Goal: Information Seeking & Learning: Learn about a topic

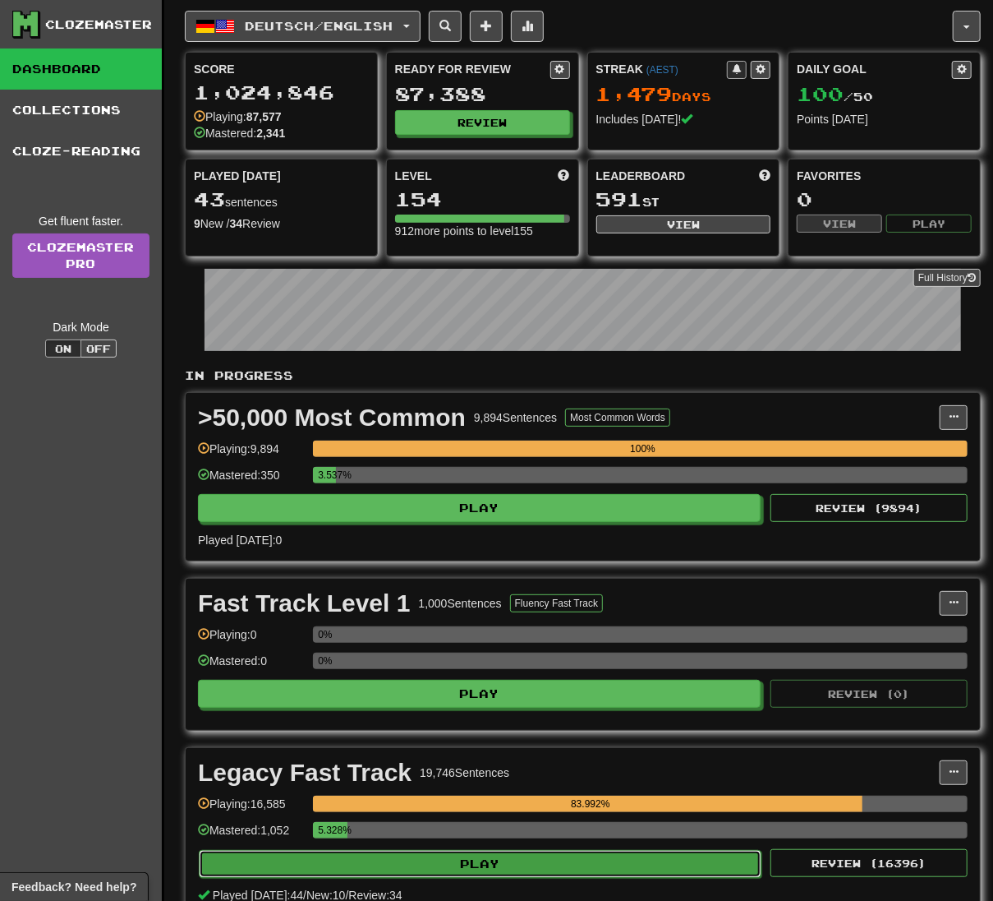
click at [711, 865] on button "Play" at bounding box center [480, 864] width 563 height 28
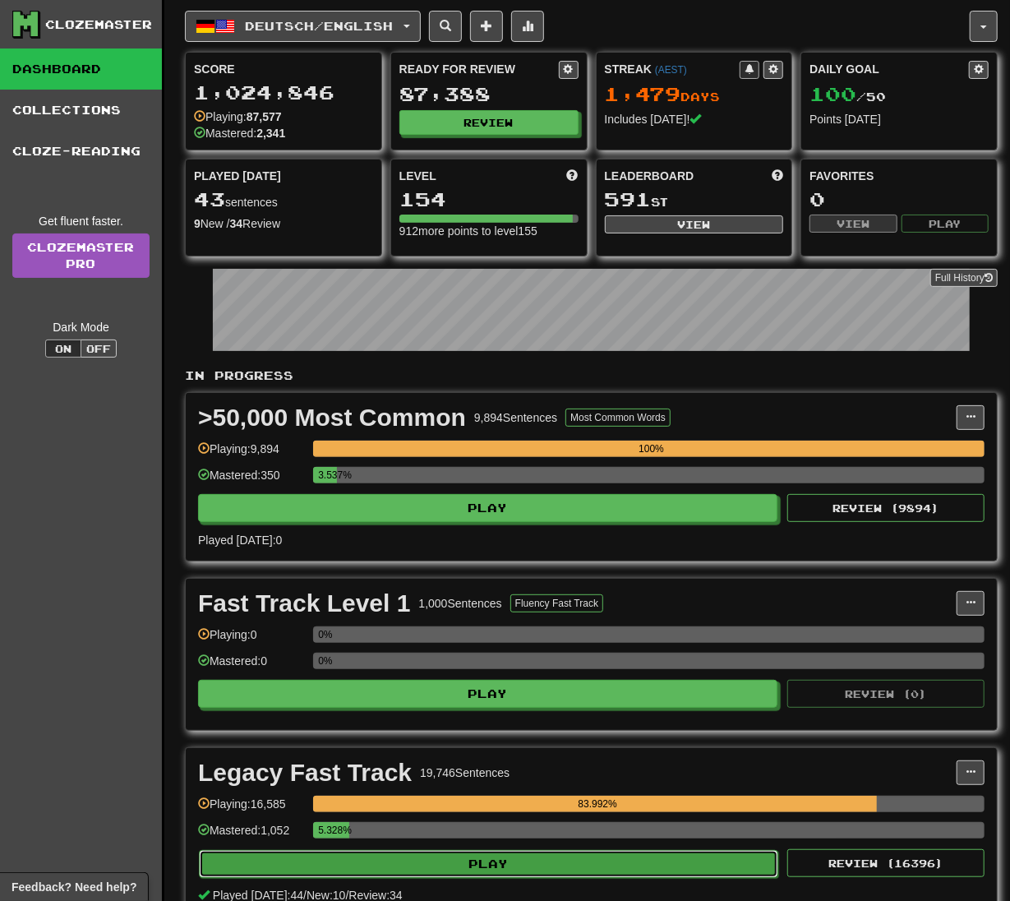
select select "**"
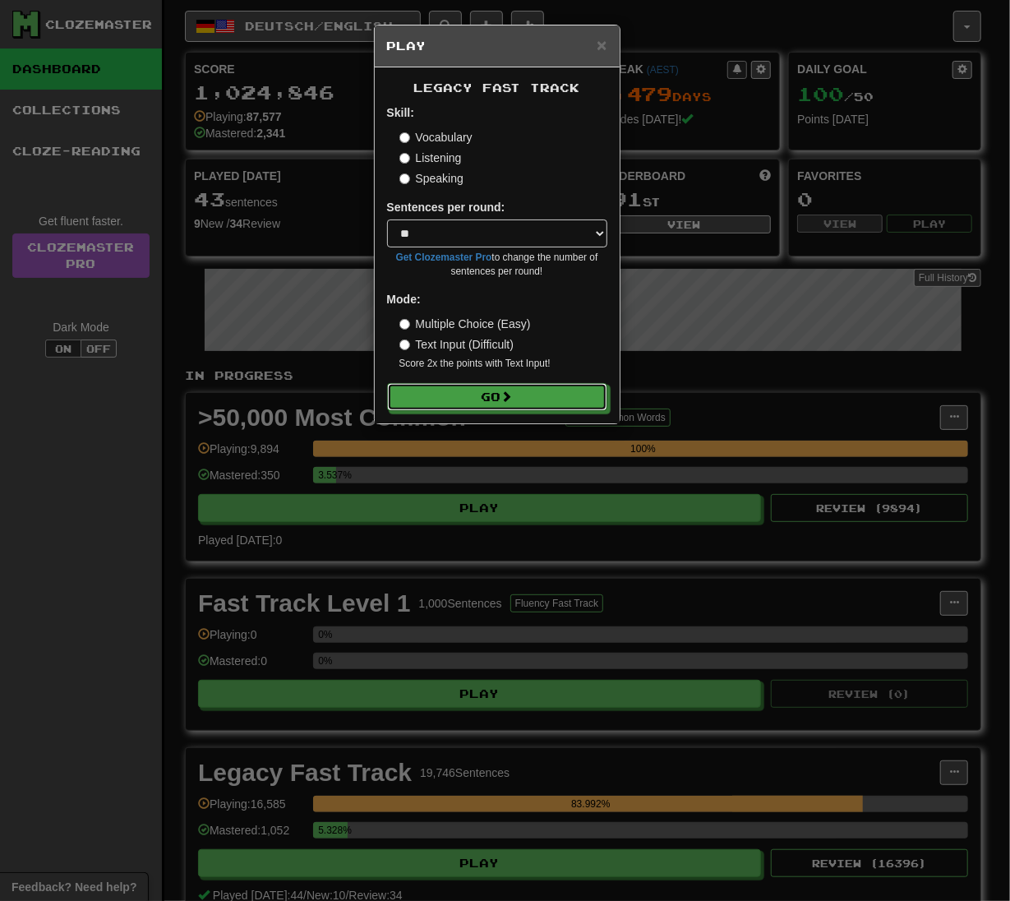
drag, startPoint x: 553, startPoint y: 388, endPoint x: 16, endPoint y: 406, distance: 536.9
click at [553, 388] on button "Go" at bounding box center [497, 397] width 220 height 28
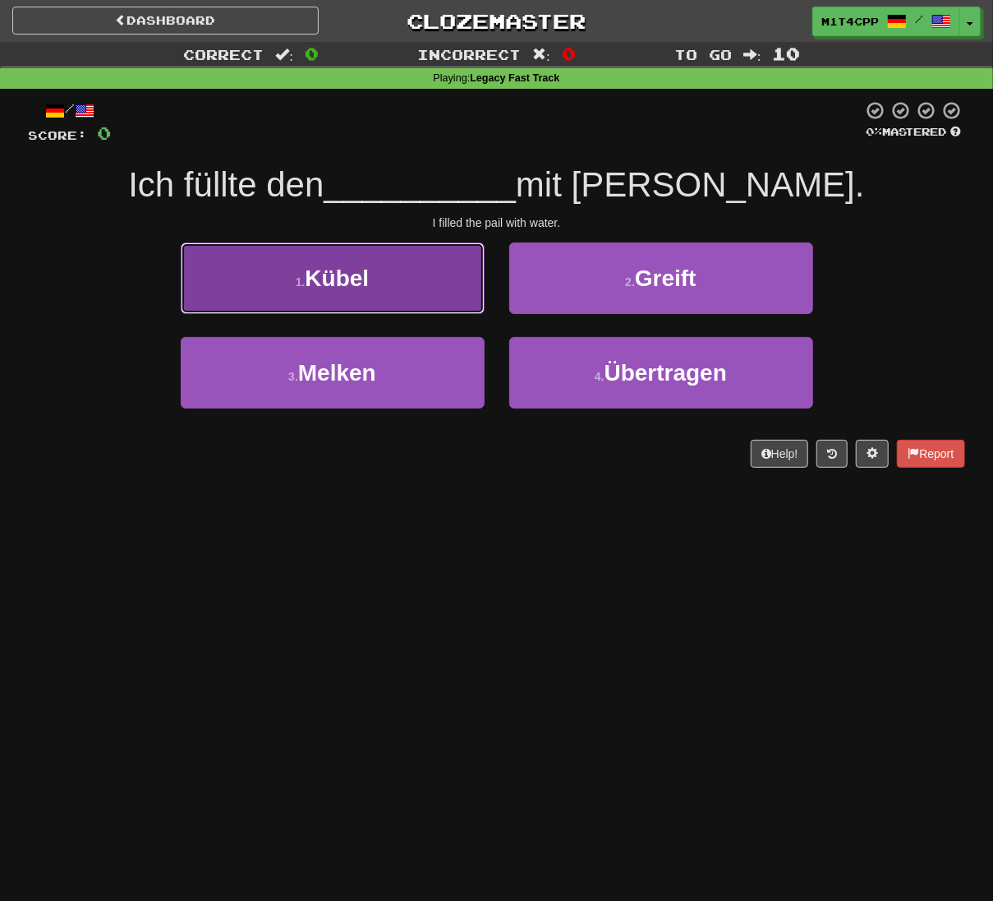
click at [289, 265] on button "1 . [GEOGRAPHIC_DATA]" at bounding box center [333, 277] width 304 height 71
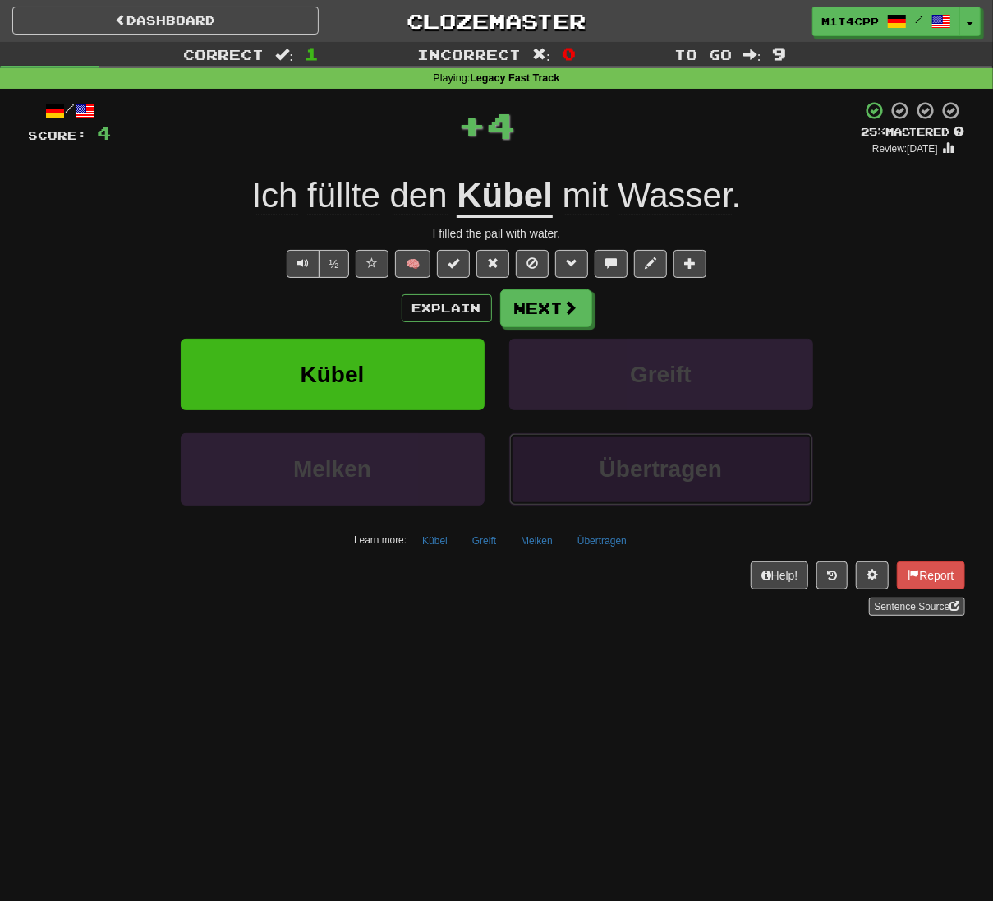
click at [514, 500] on button "Übertragen" at bounding box center [661, 468] width 304 height 71
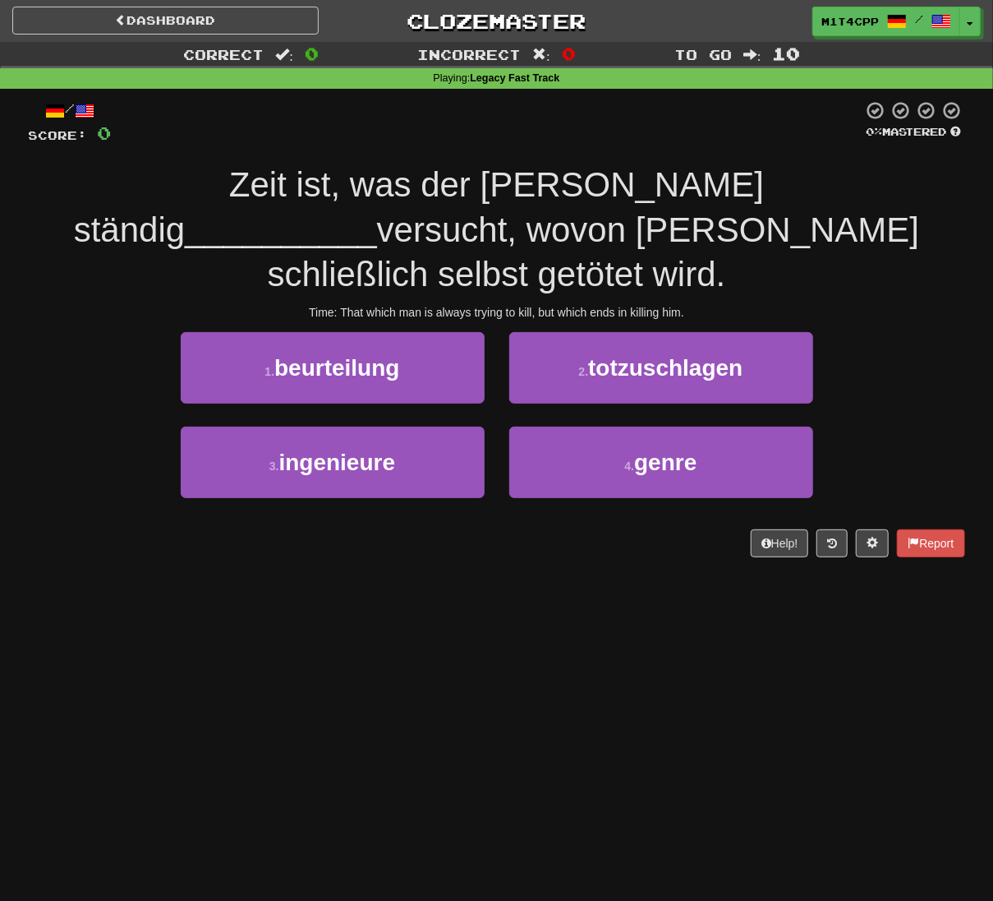
click at [326, 704] on div "Dashboard Clozemaster m1t4cpp / Toggle Dropdown Dashboard Leaderboard Activity …" at bounding box center [496, 450] width 993 height 901
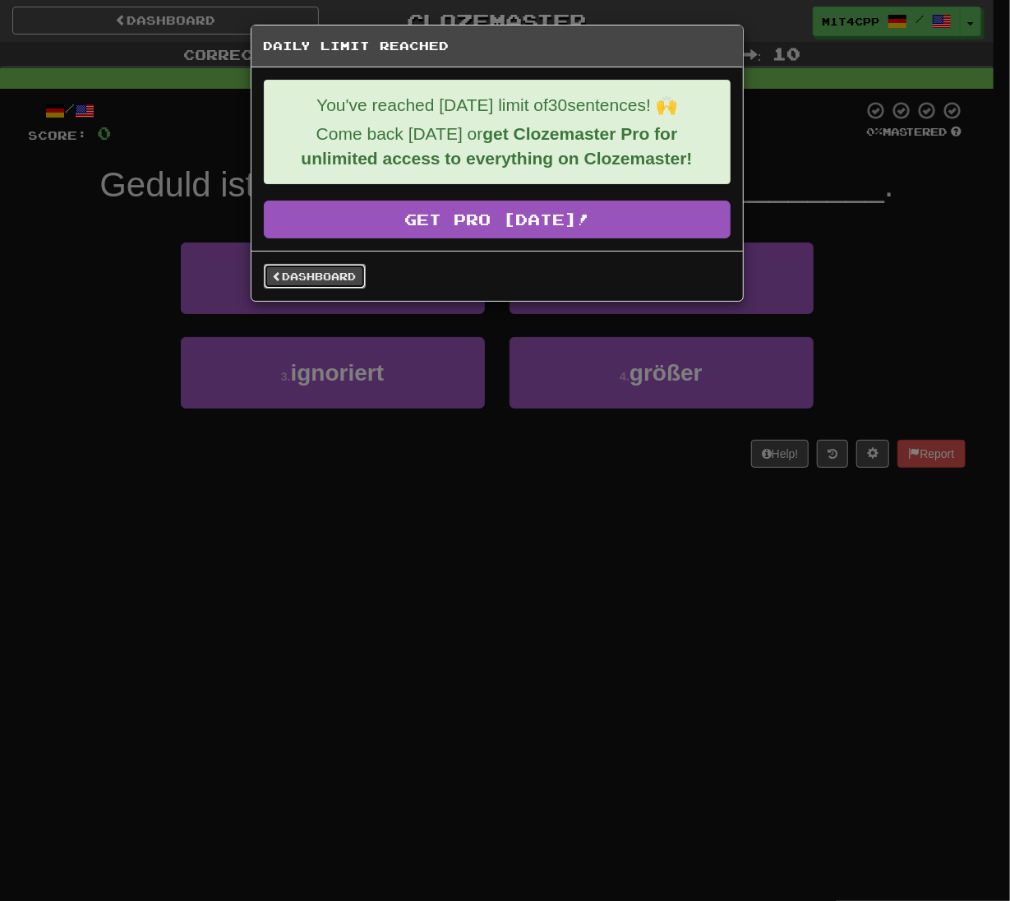
click at [284, 268] on link "Dashboard" at bounding box center [315, 276] width 102 height 25
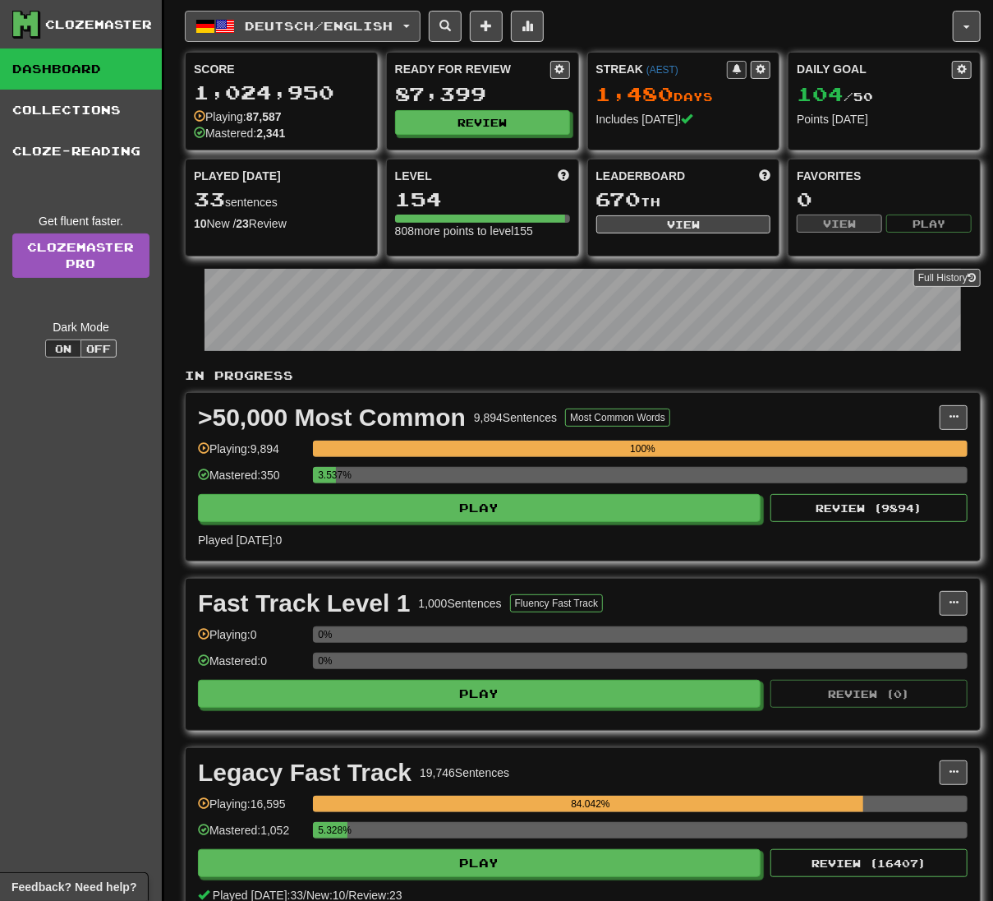
click at [373, 33] on button "Deutsch / English" at bounding box center [303, 26] width 236 height 31
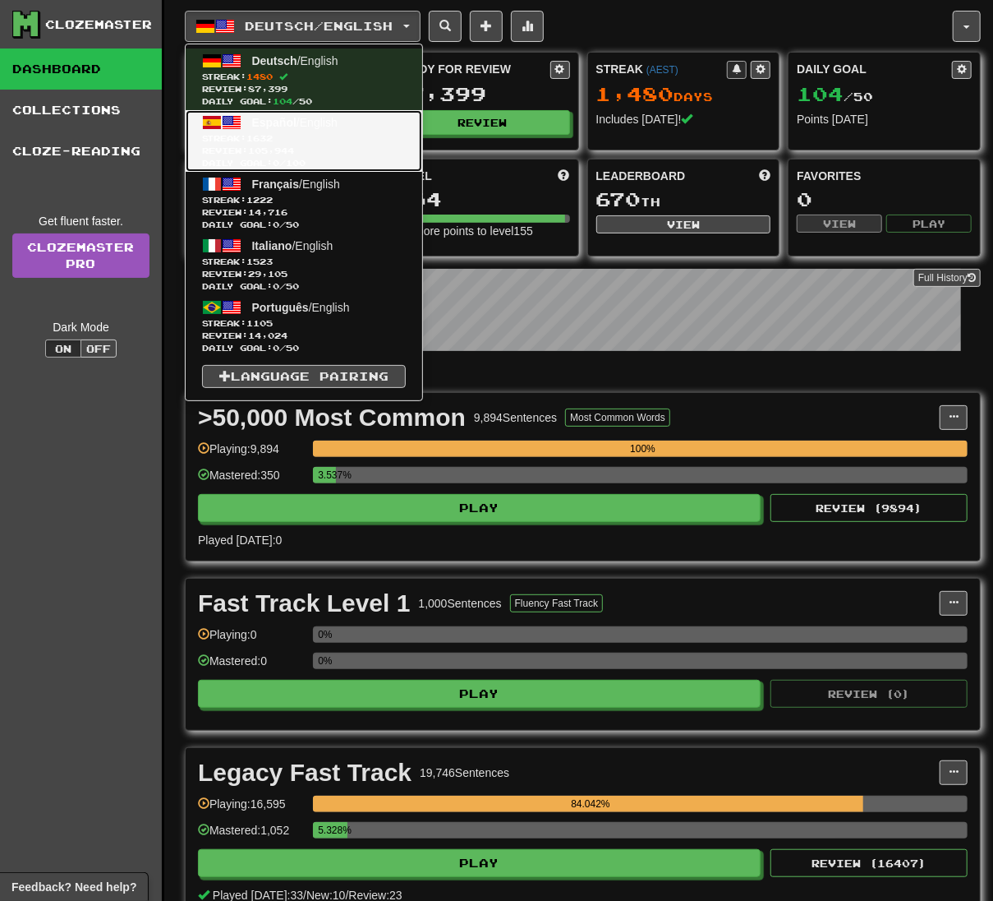
drag, startPoint x: 335, startPoint y: 139, endPoint x: 317, endPoint y: 145, distance: 19.2
click at [335, 139] on span "Streak: 1632" at bounding box center [304, 138] width 204 height 12
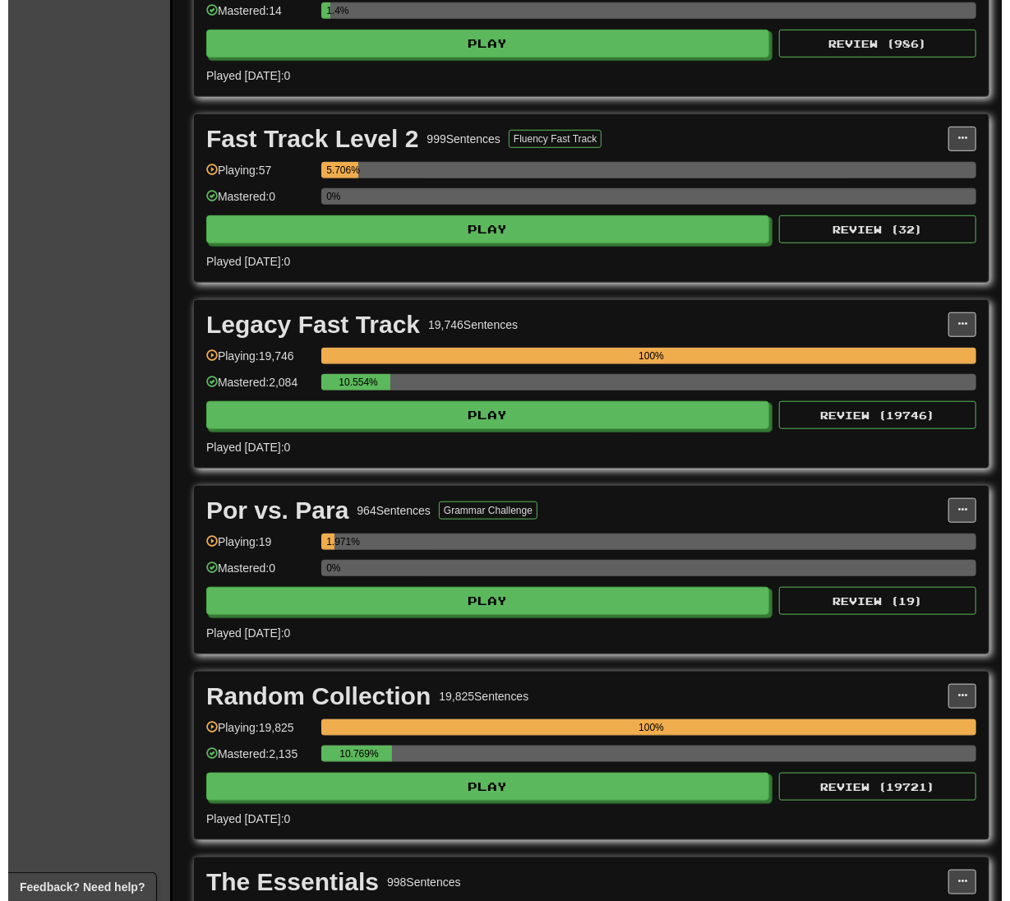
scroll to position [438, 0]
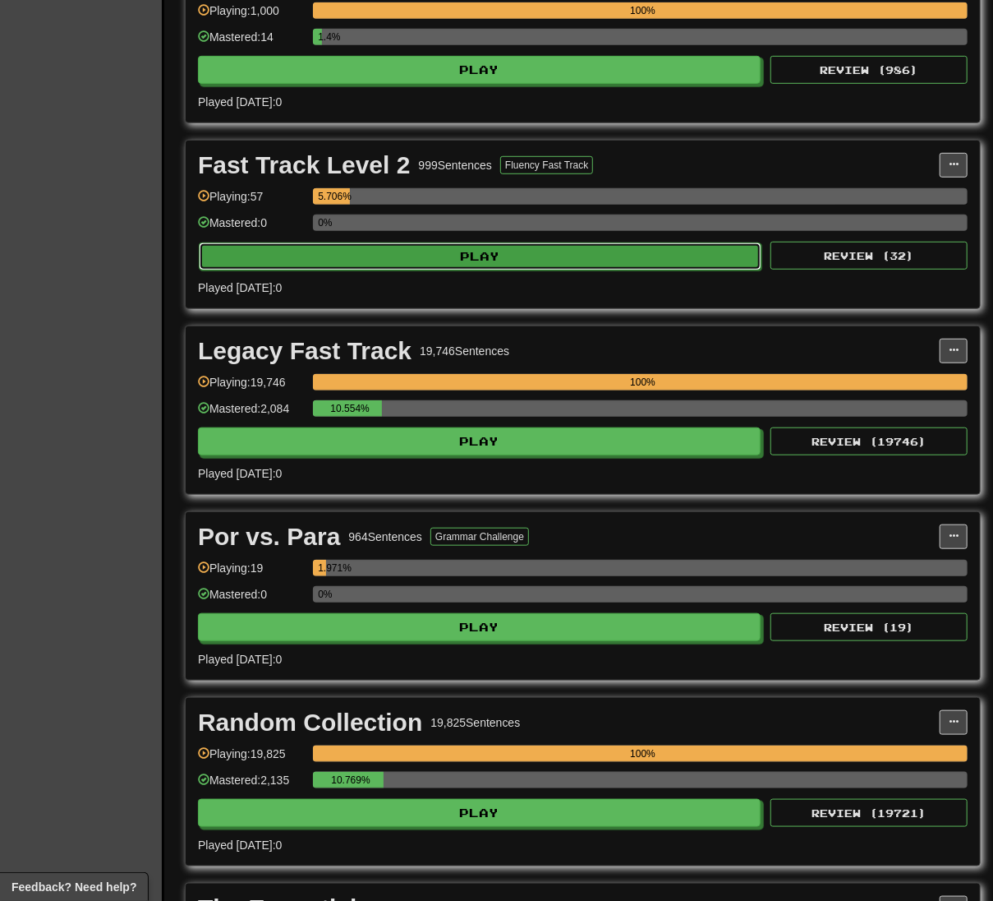
click at [549, 261] on button "Play" at bounding box center [480, 256] width 563 height 28
select select "**"
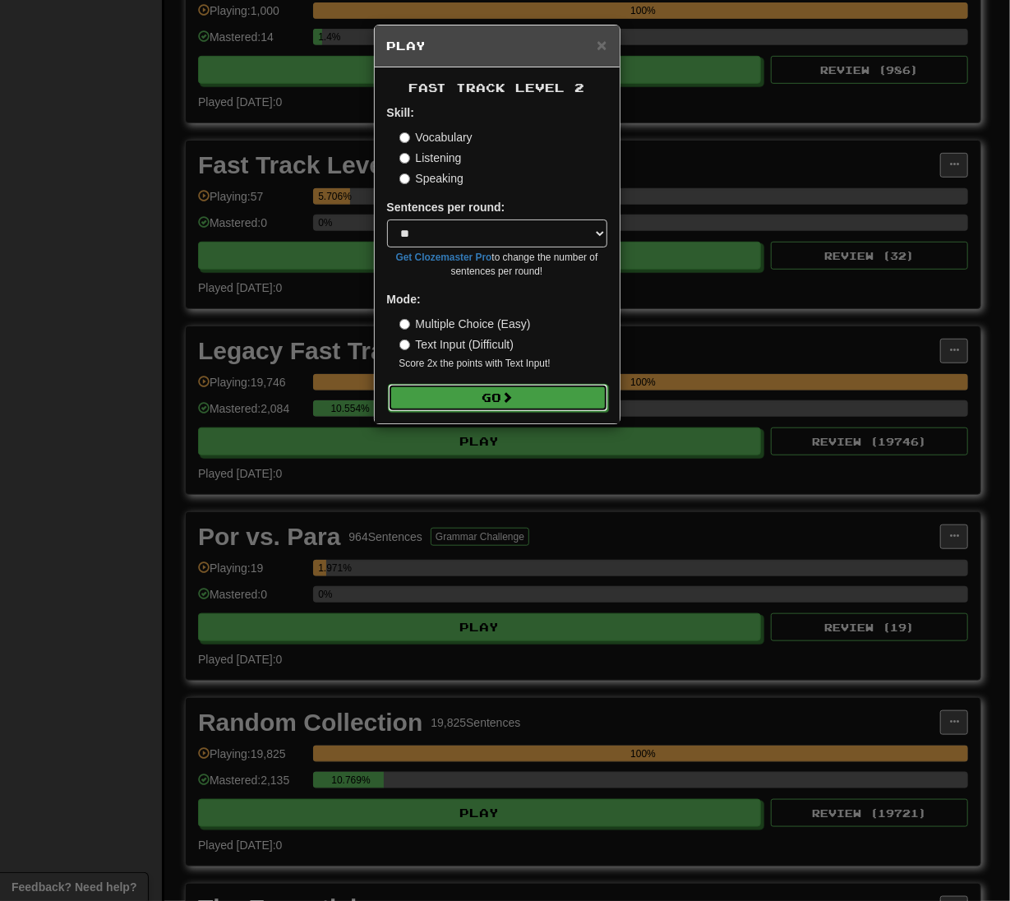
drag, startPoint x: 481, startPoint y: 398, endPoint x: 467, endPoint y: 404, distance: 15.4
click at [480, 399] on button "Go" at bounding box center [498, 398] width 220 height 28
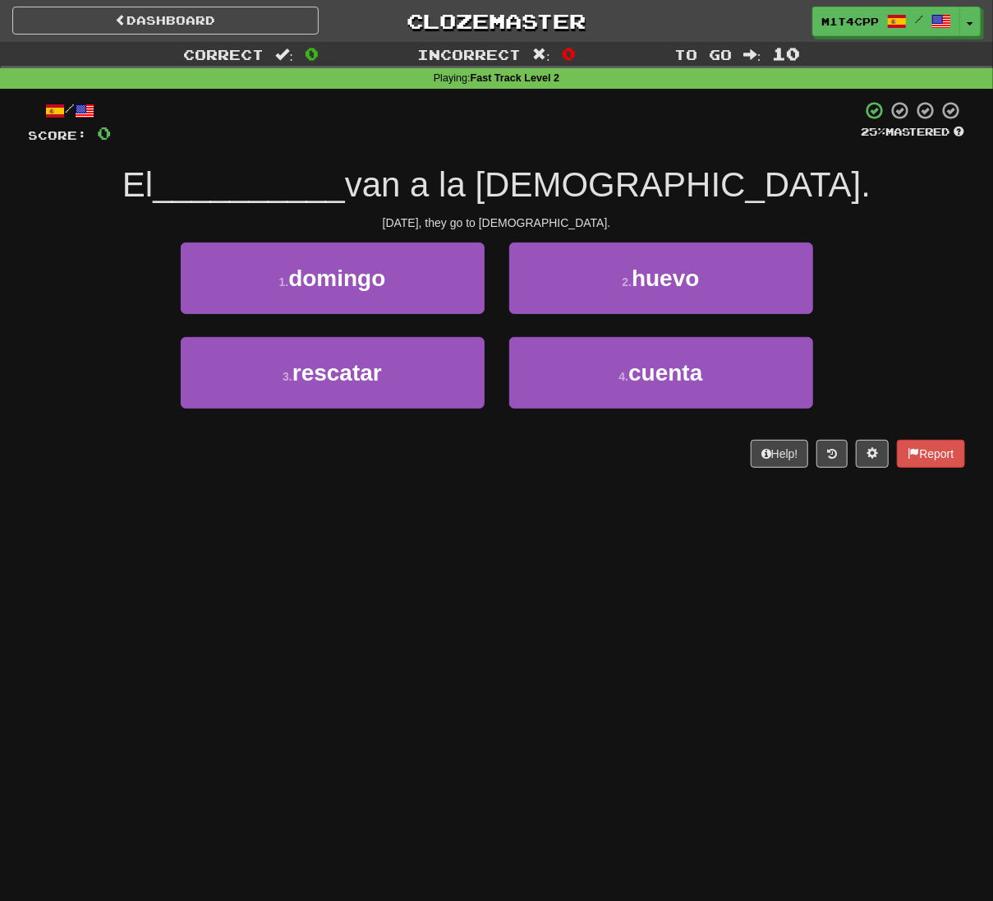
click at [580, 556] on div "Dashboard Clozemaster m1t4cpp / Toggle Dropdown Dashboard Leaderboard Activity …" at bounding box center [496, 450] width 993 height 901
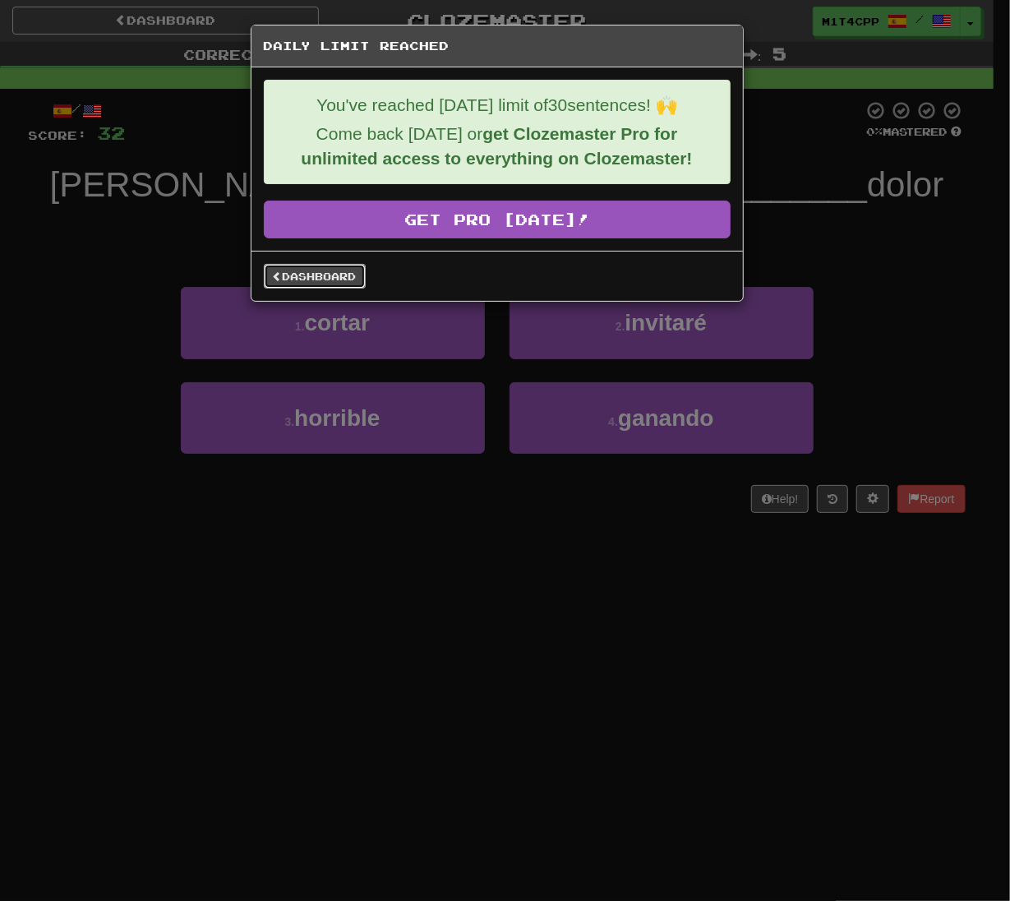
click at [333, 271] on link "Dashboard" at bounding box center [315, 276] width 102 height 25
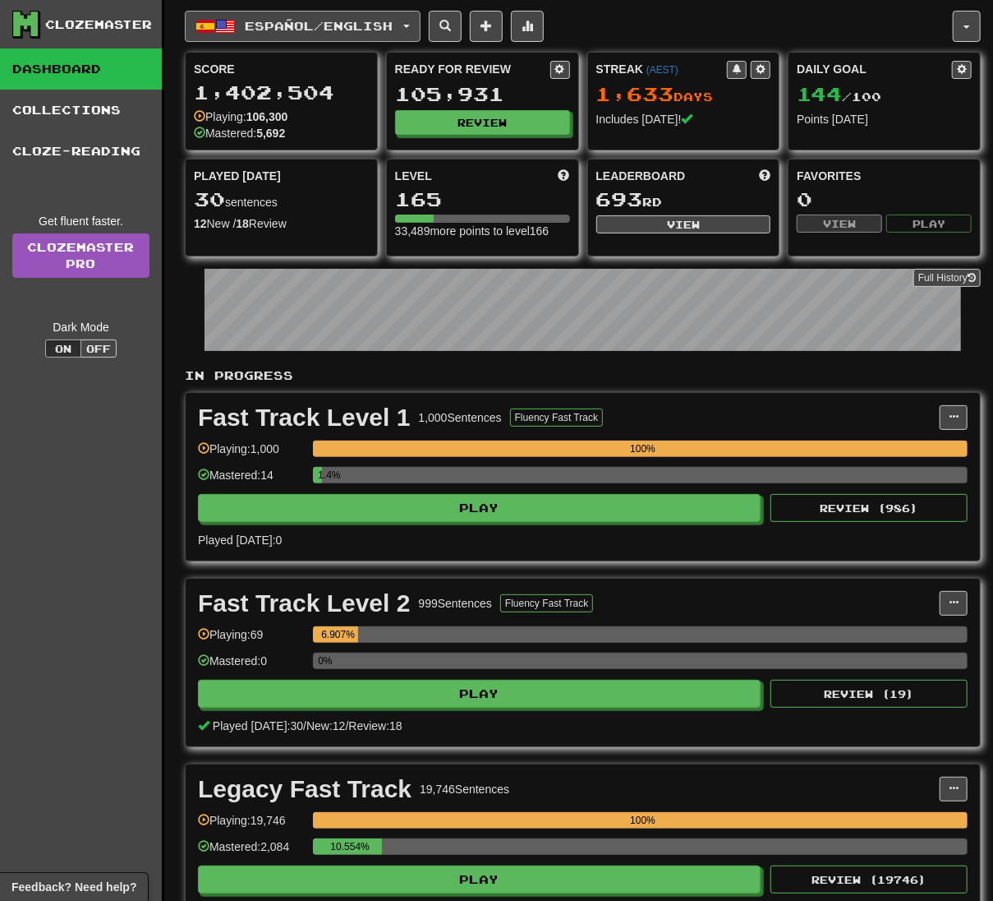
click at [330, 7] on div "Español / English Deutsch / English Streak: 1480 Review: 87,399 Daily Goal: 104…" at bounding box center [583, 792] width 796 height 1585
click at [332, 19] on span "Español / English" at bounding box center [320, 26] width 148 height 14
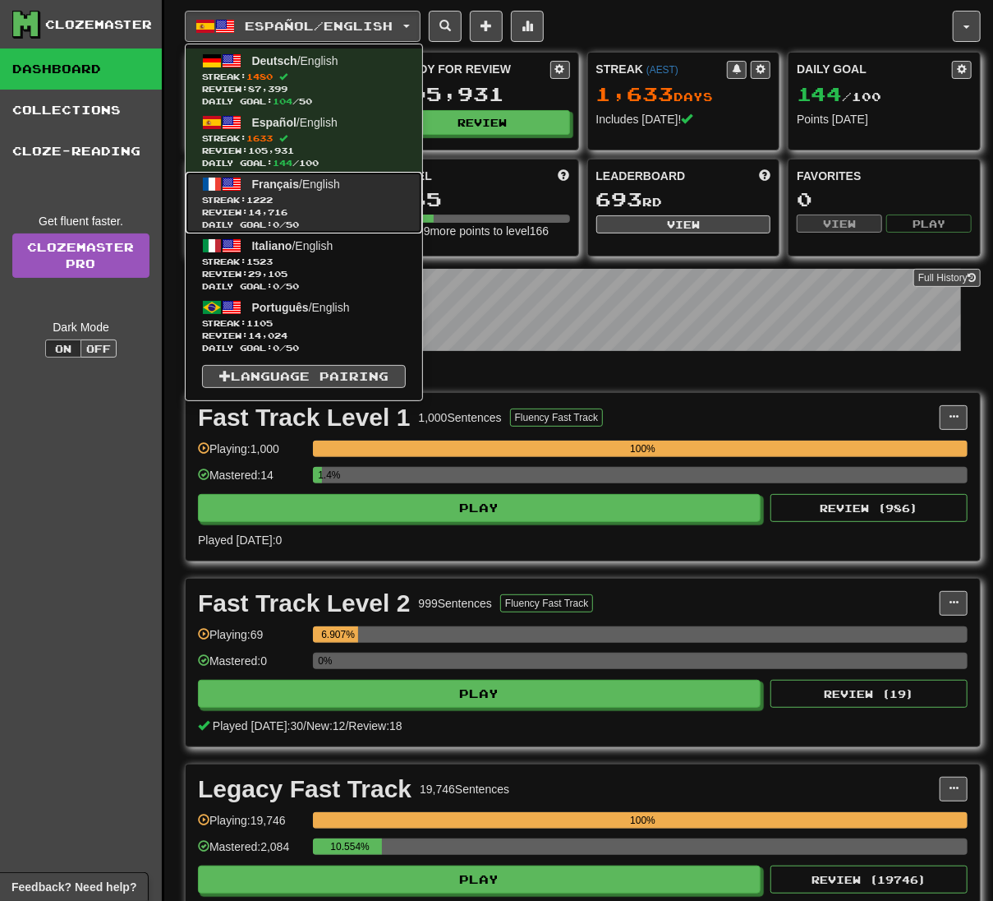
click at [330, 220] on span "Daily Goal: 0 / 50" at bounding box center [304, 225] width 204 height 12
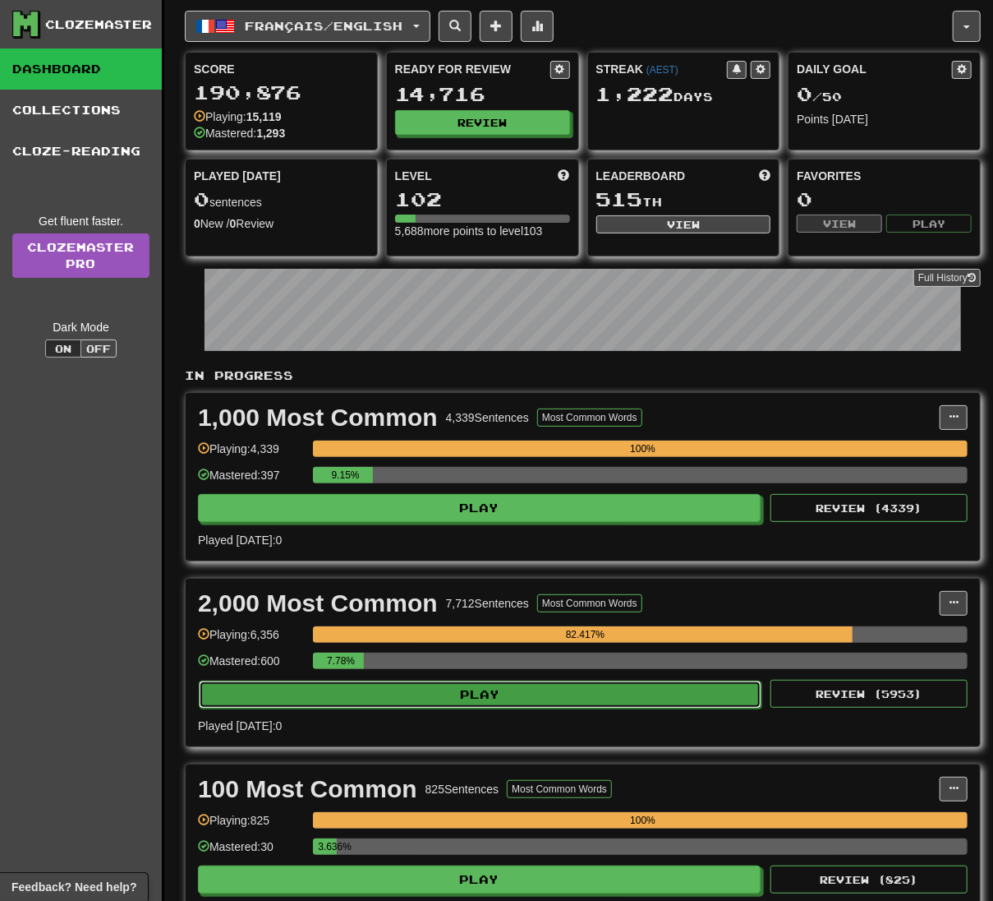
click at [667, 705] on button "Play" at bounding box center [480, 694] width 563 height 28
select select "**"
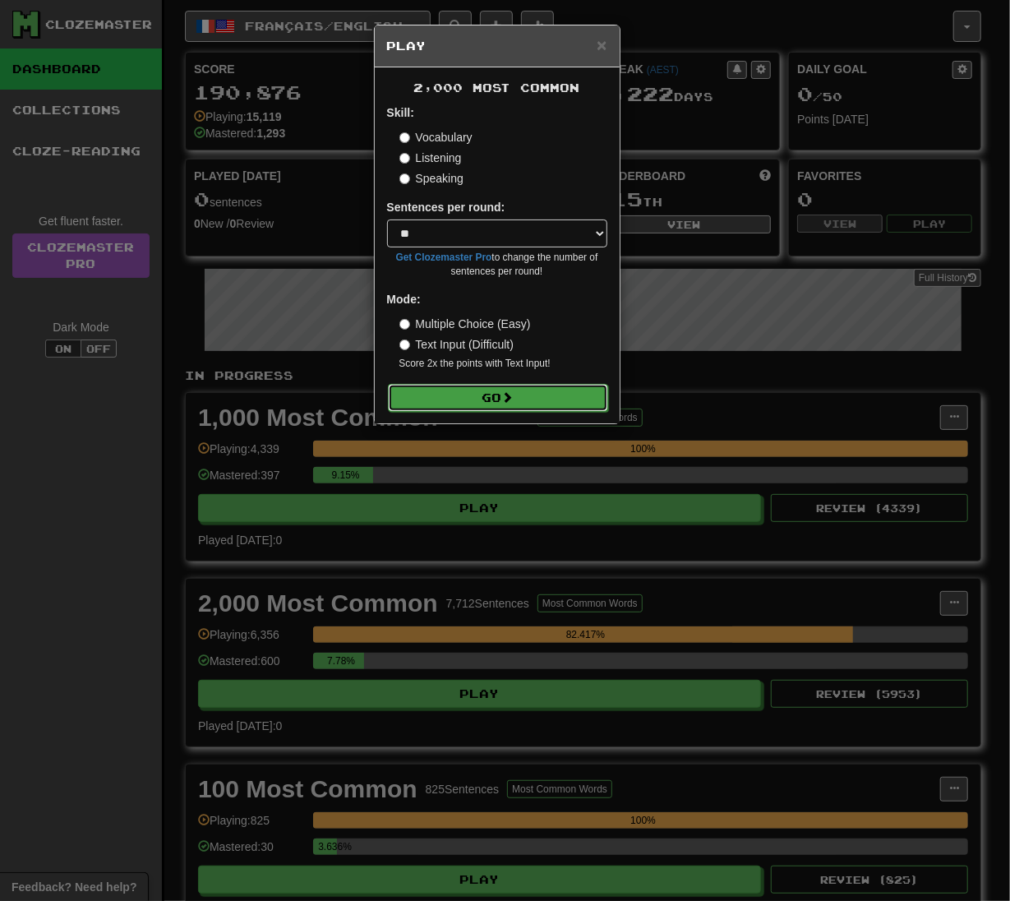
click at [530, 402] on button "Go" at bounding box center [498, 398] width 220 height 28
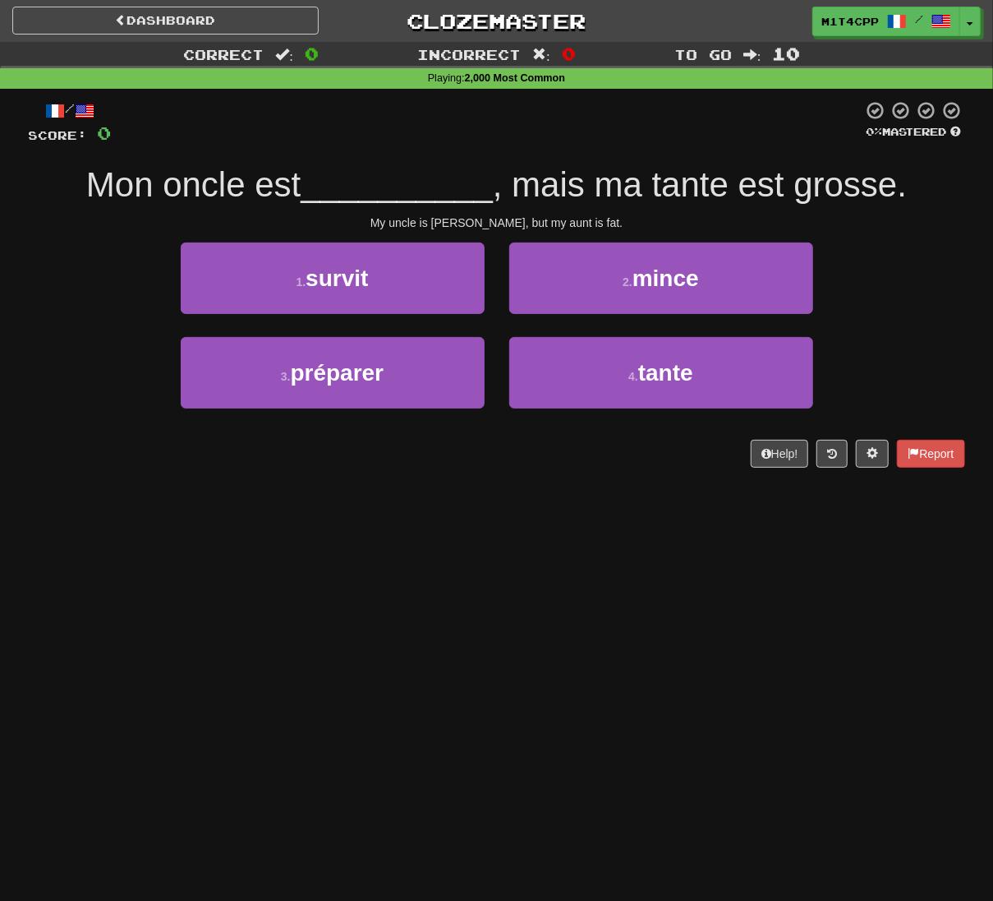
click at [320, 615] on div "Dashboard Clozemaster m1t4cpp / Toggle Dropdown Dashboard Leaderboard Activity …" at bounding box center [496, 450] width 993 height 901
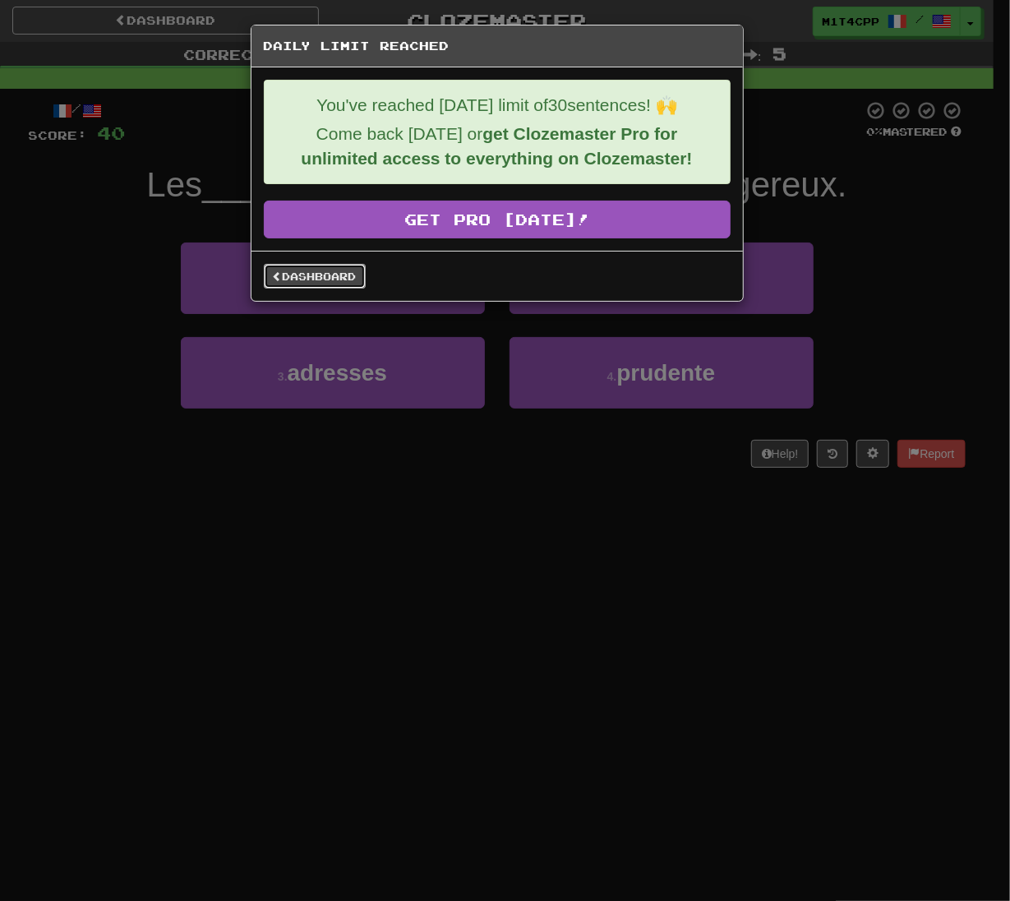
click at [293, 280] on link "Dashboard" at bounding box center [315, 276] width 102 height 25
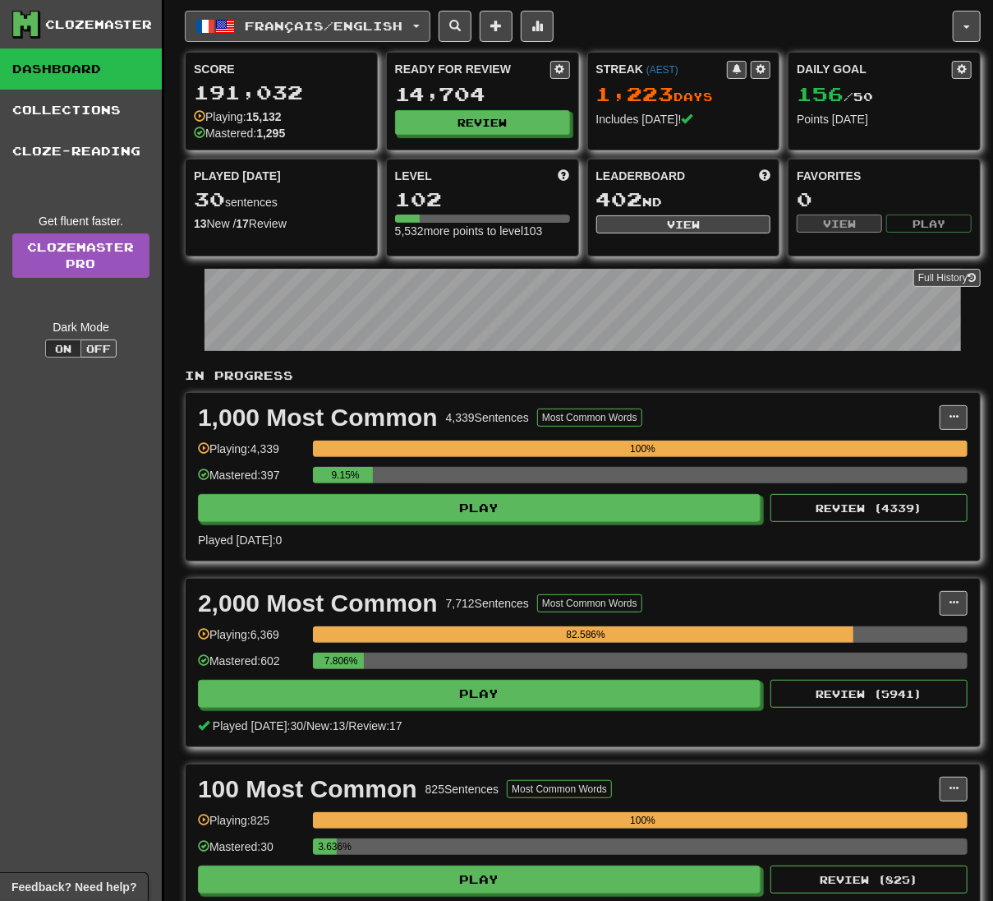
click at [370, 37] on button "Français / English" at bounding box center [308, 26] width 246 height 31
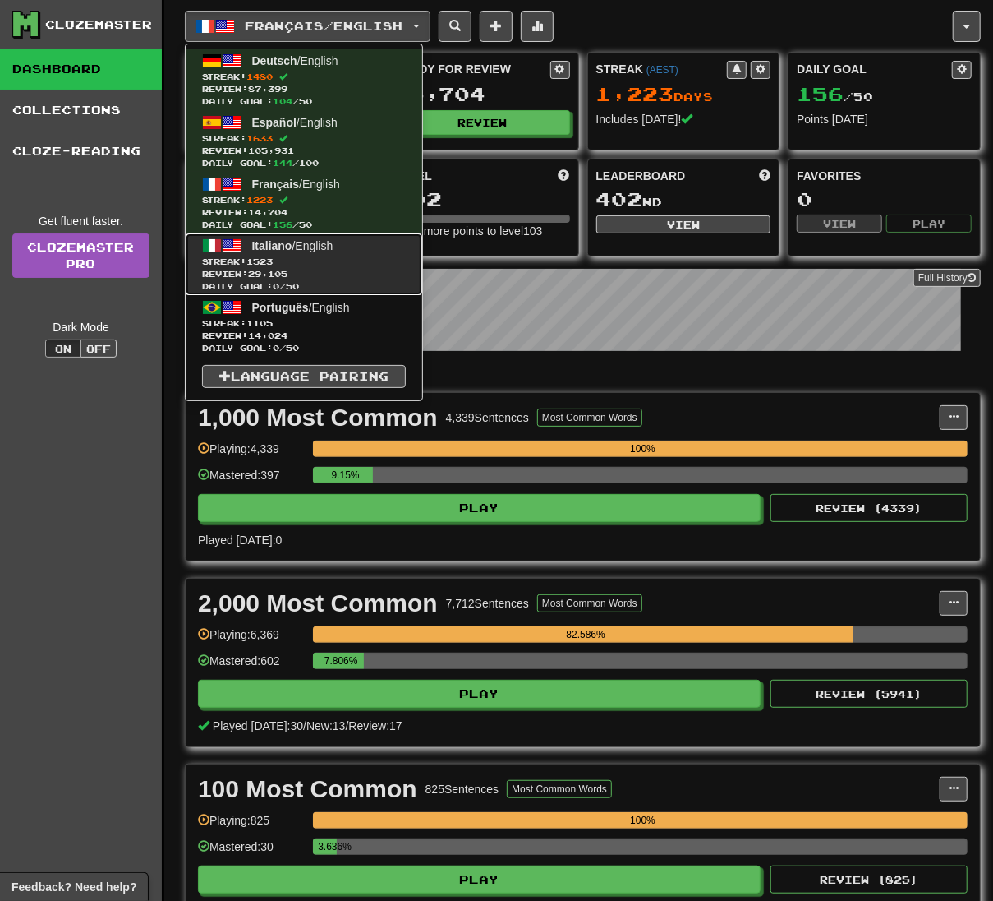
click at [324, 253] on link "Italiano / English Streak: 1523 Review: 29,105 Daily Goal: 0 / 50" at bounding box center [304, 264] width 237 height 62
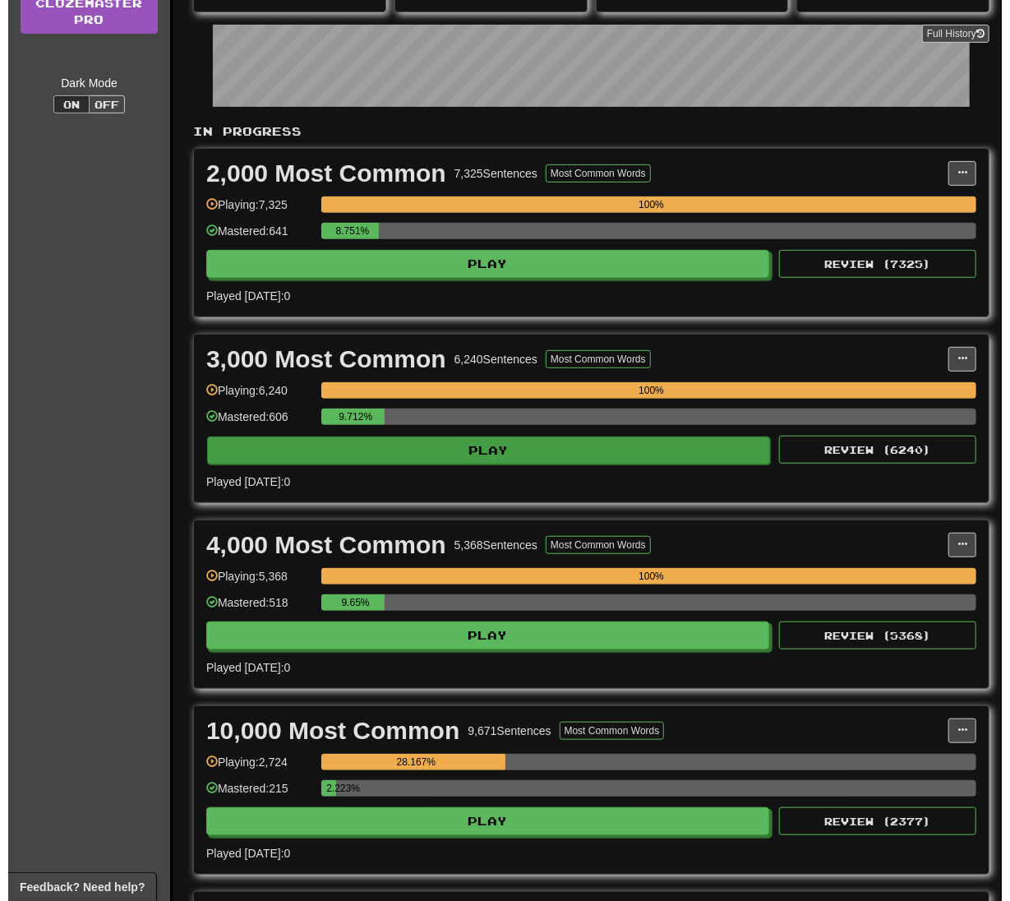
scroll to position [438, 0]
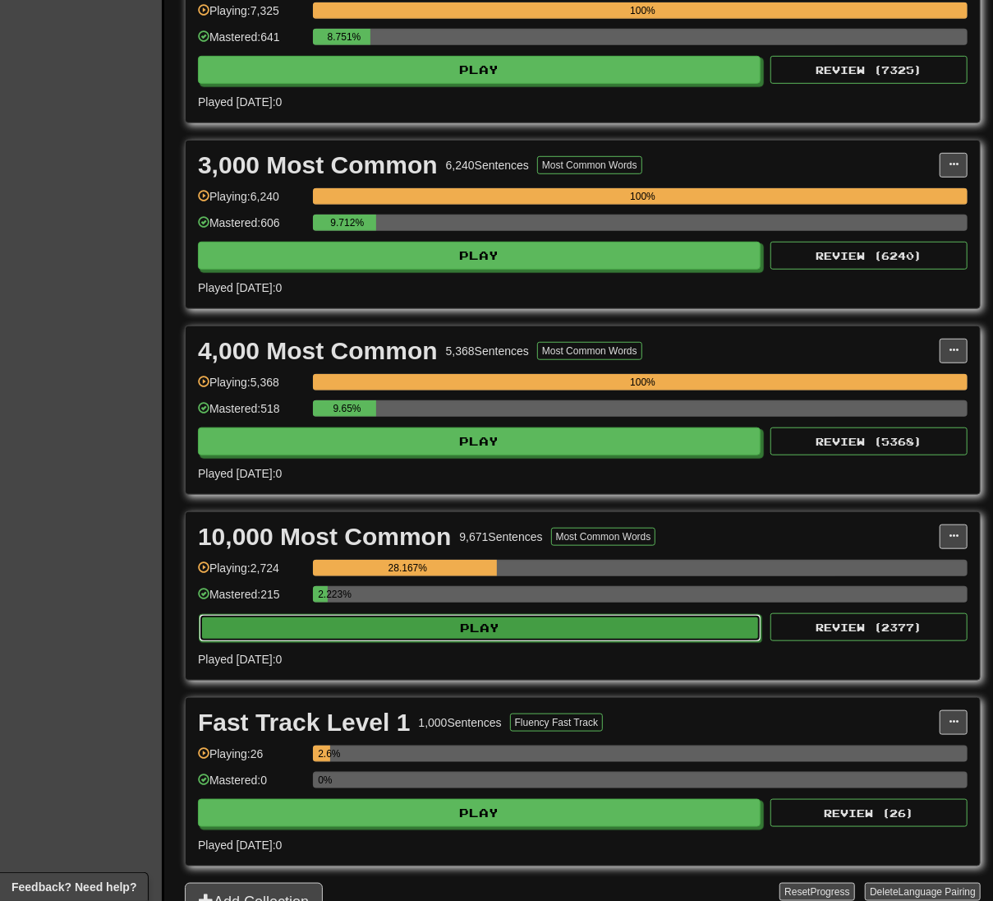
click at [574, 628] on button "Play" at bounding box center [480, 628] width 563 height 28
select select "**"
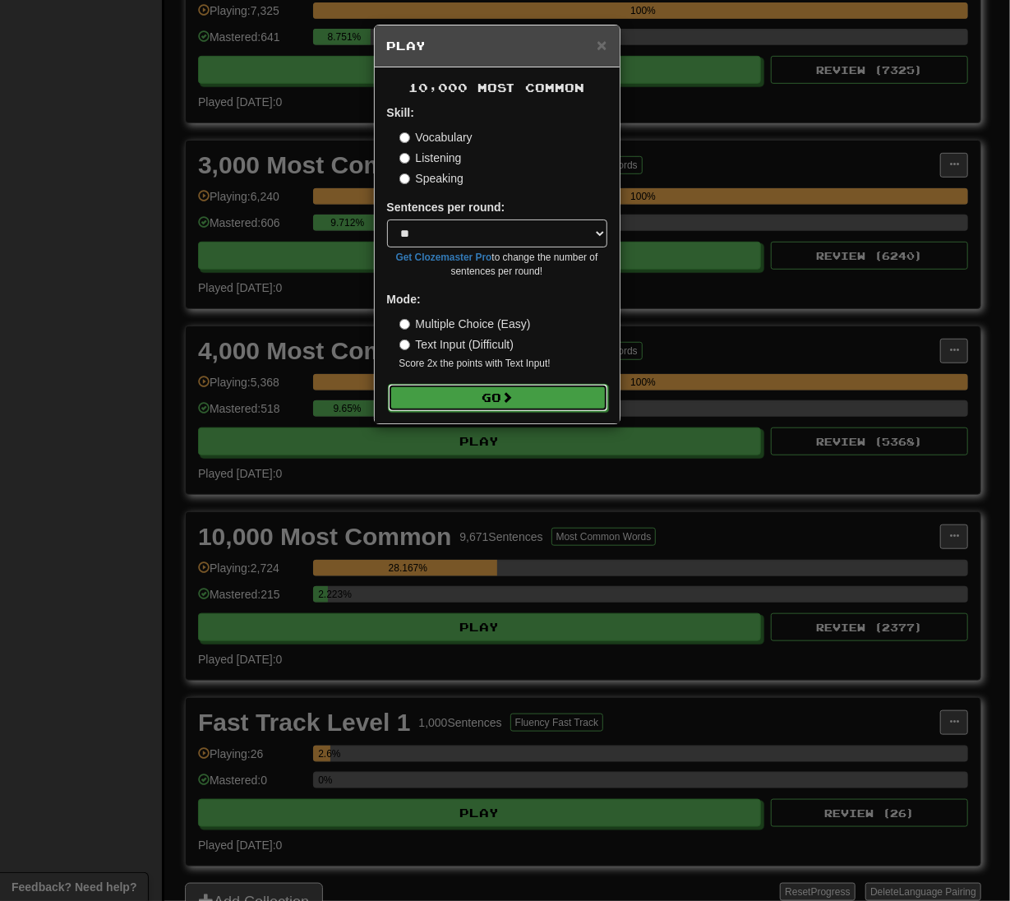
click at [484, 399] on button "Go" at bounding box center [498, 398] width 220 height 28
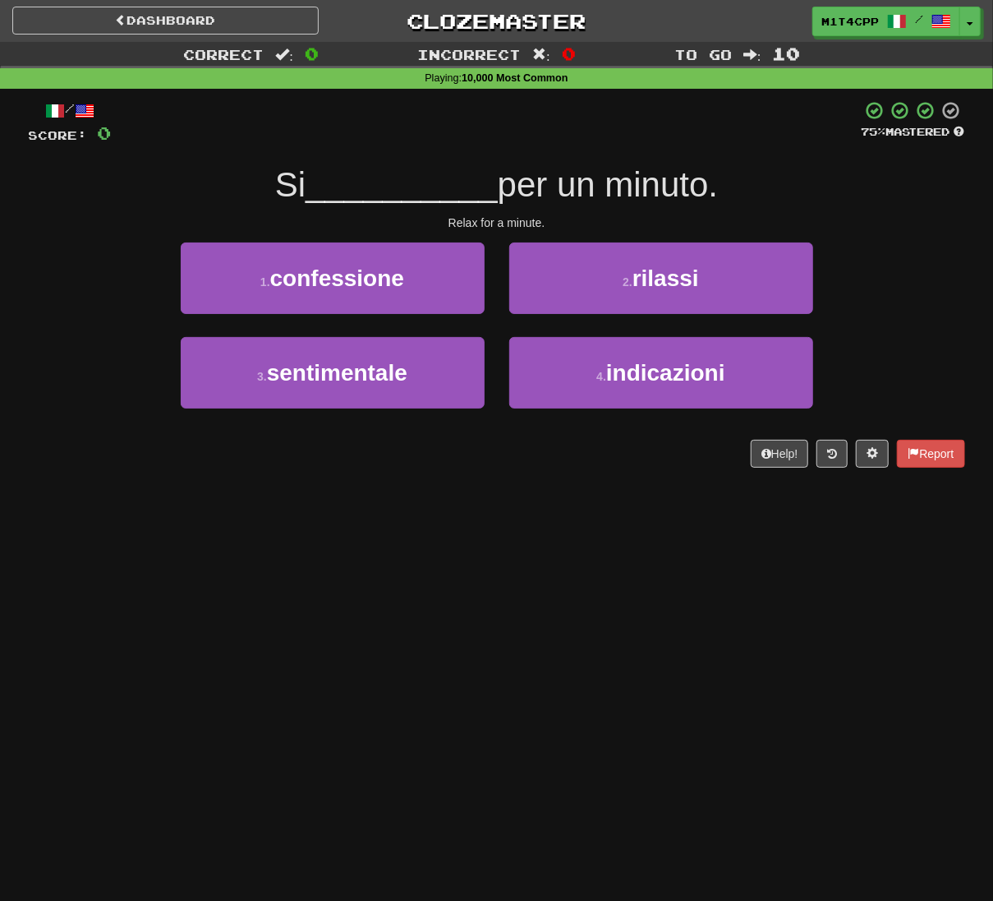
click at [526, 695] on div "Dashboard Clozemaster m1t4cpp / Toggle Dropdown Dashboard Leaderboard Activity …" at bounding box center [496, 450] width 993 height 901
click at [555, 618] on div "Dashboard Clozemaster m1t4cpp / Toggle Dropdown Dashboard Leaderboard Activity …" at bounding box center [496, 450] width 993 height 901
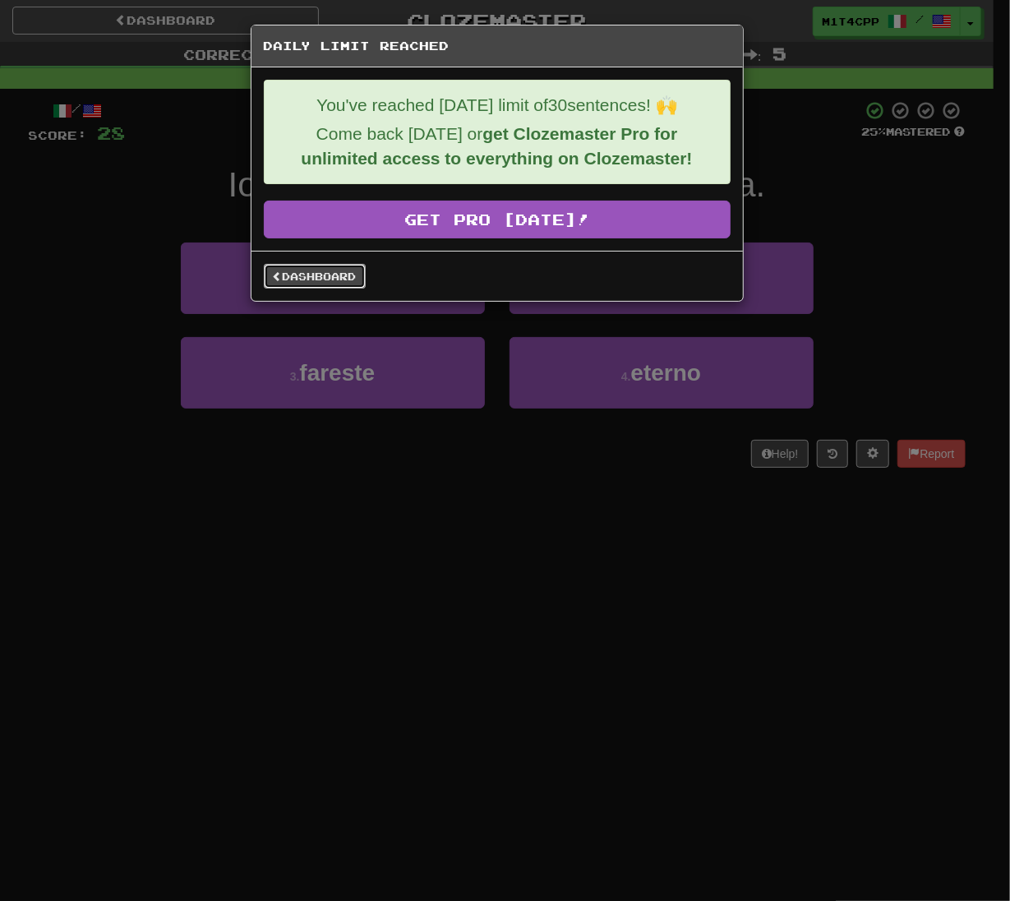
click at [284, 281] on link "Dashboard" at bounding box center [315, 276] width 102 height 25
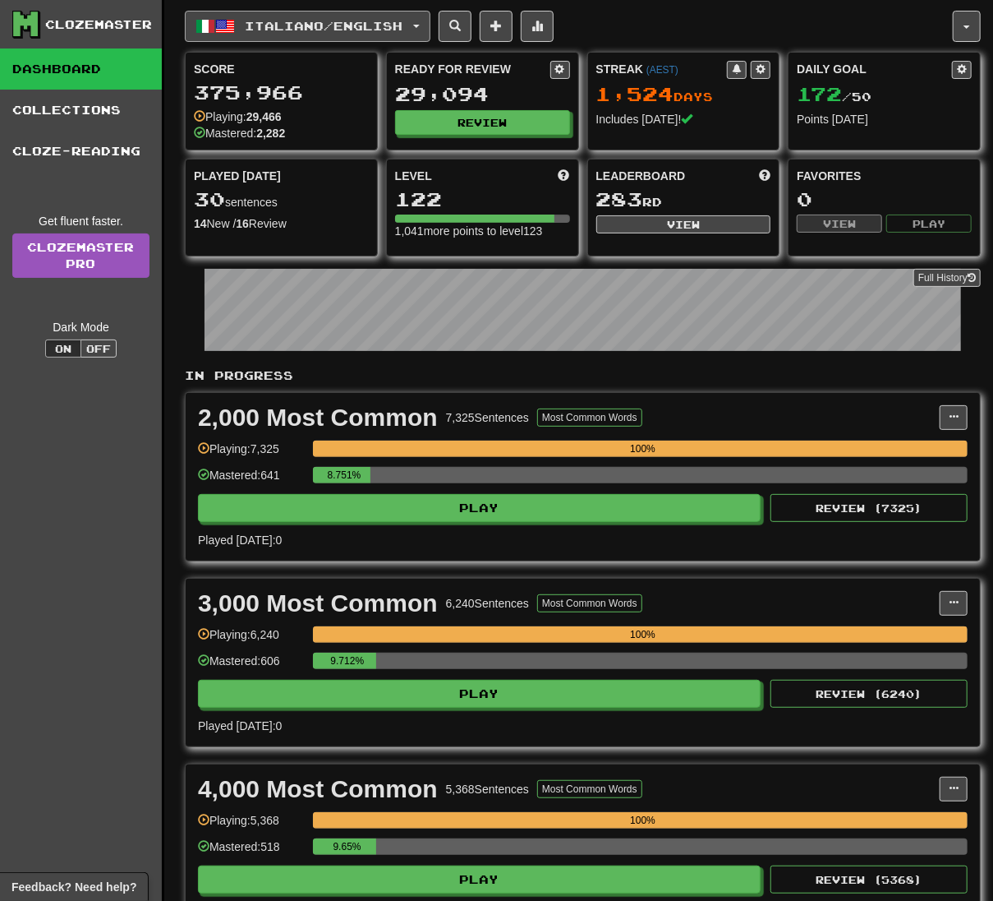
click at [342, 30] on span "Italiano / English" at bounding box center [325, 26] width 158 height 14
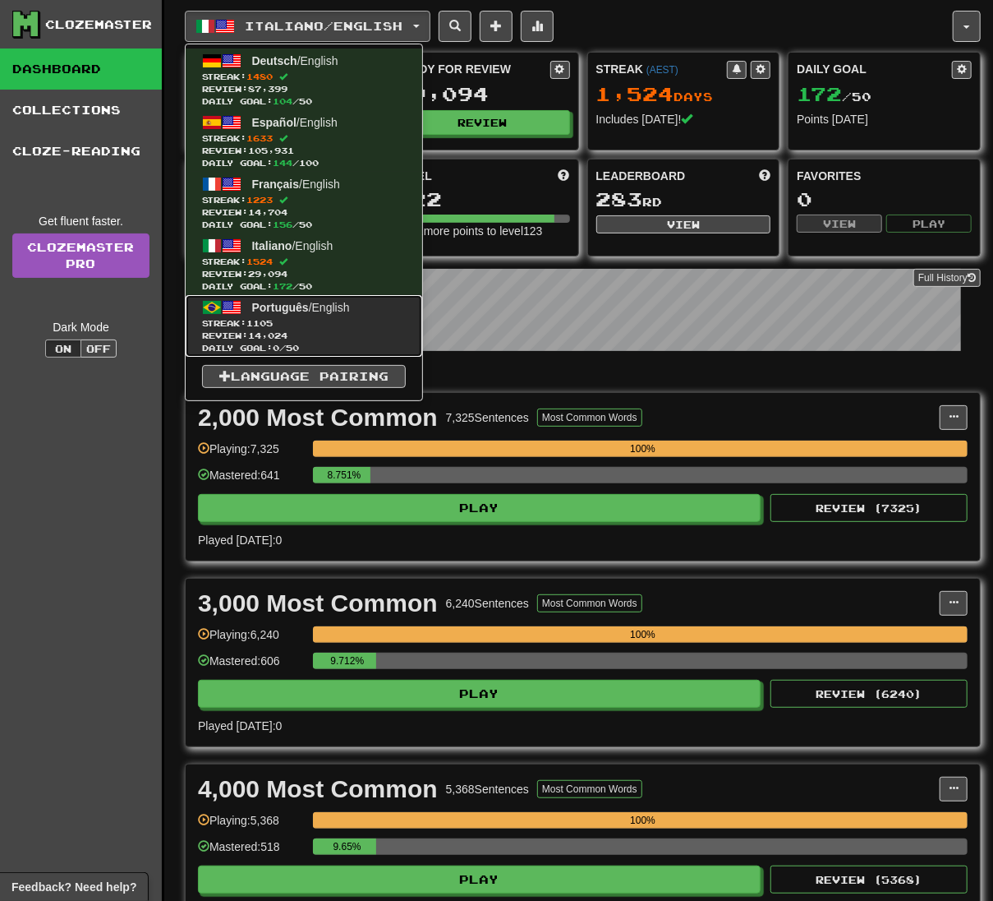
click at [366, 325] on span "Streak: 1105" at bounding box center [304, 323] width 204 height 12
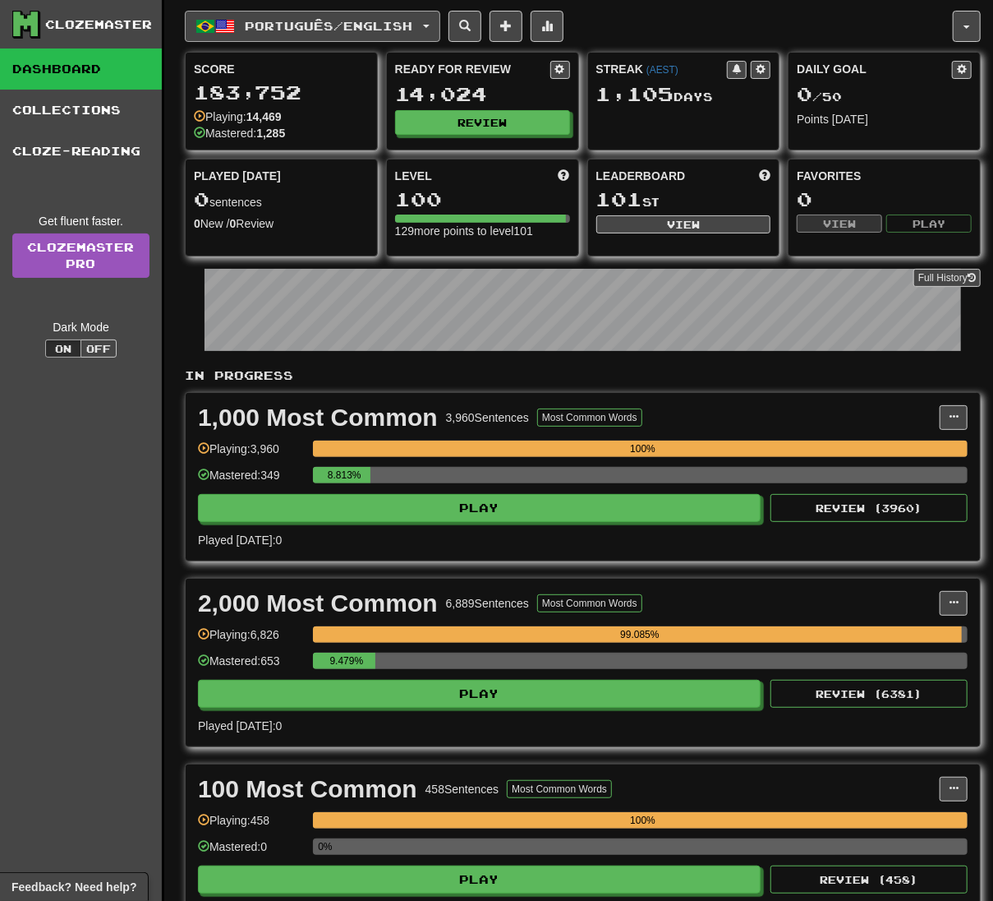
click at [382, 23] on span "Português / English" at bounding box center [330, 26] width 168 height 14
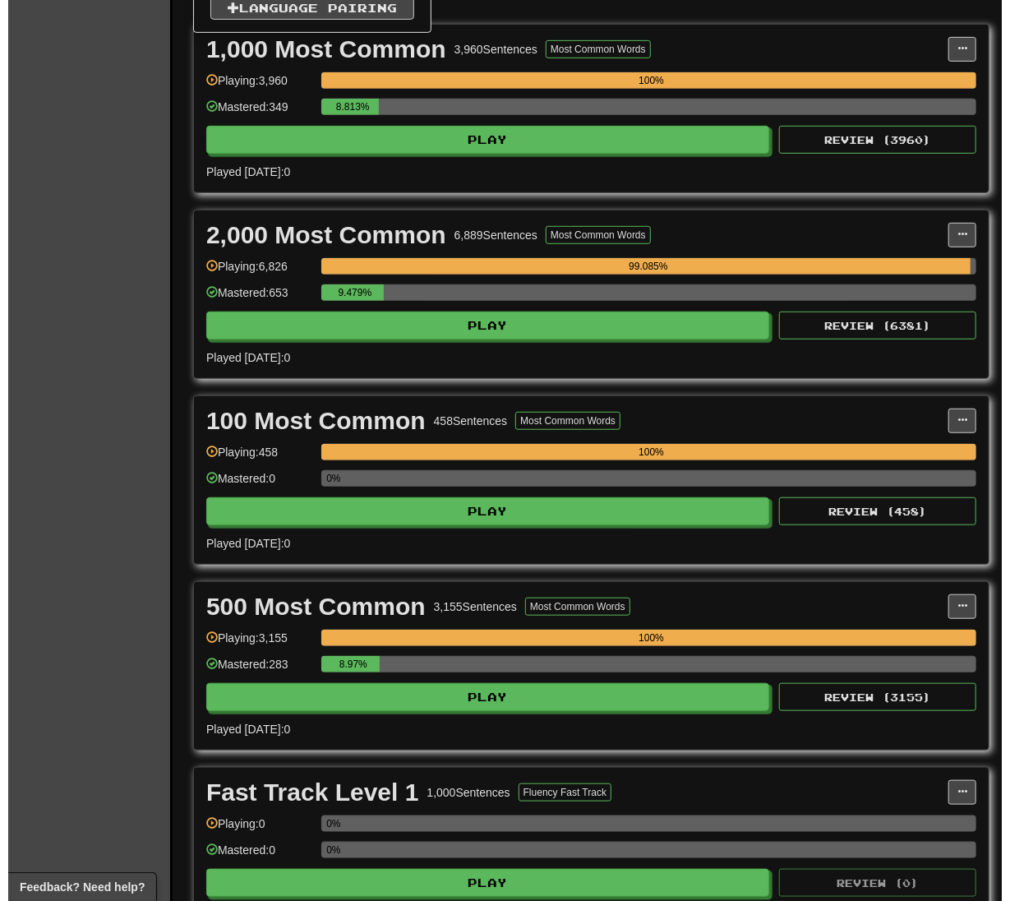
scroll to position [329, 0]
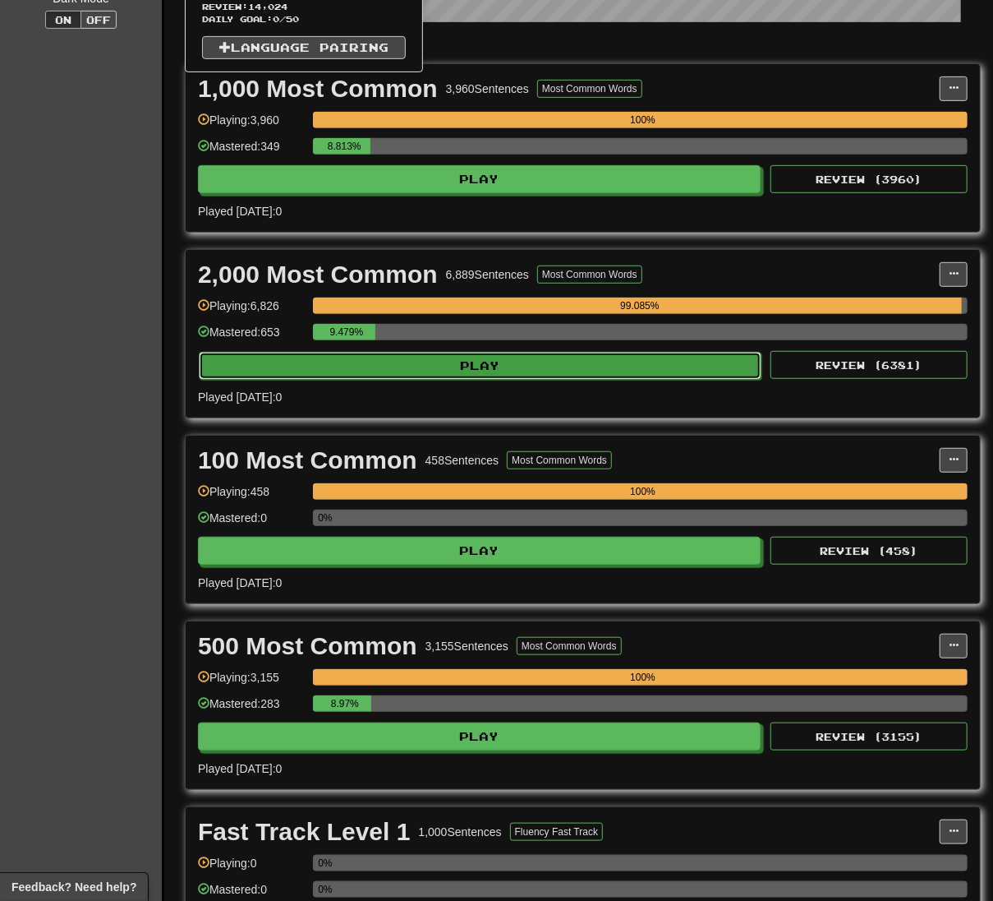
click at [661, 376] on button "Play" at bounding box center [480, 366] width 563 height 28
select select "**"
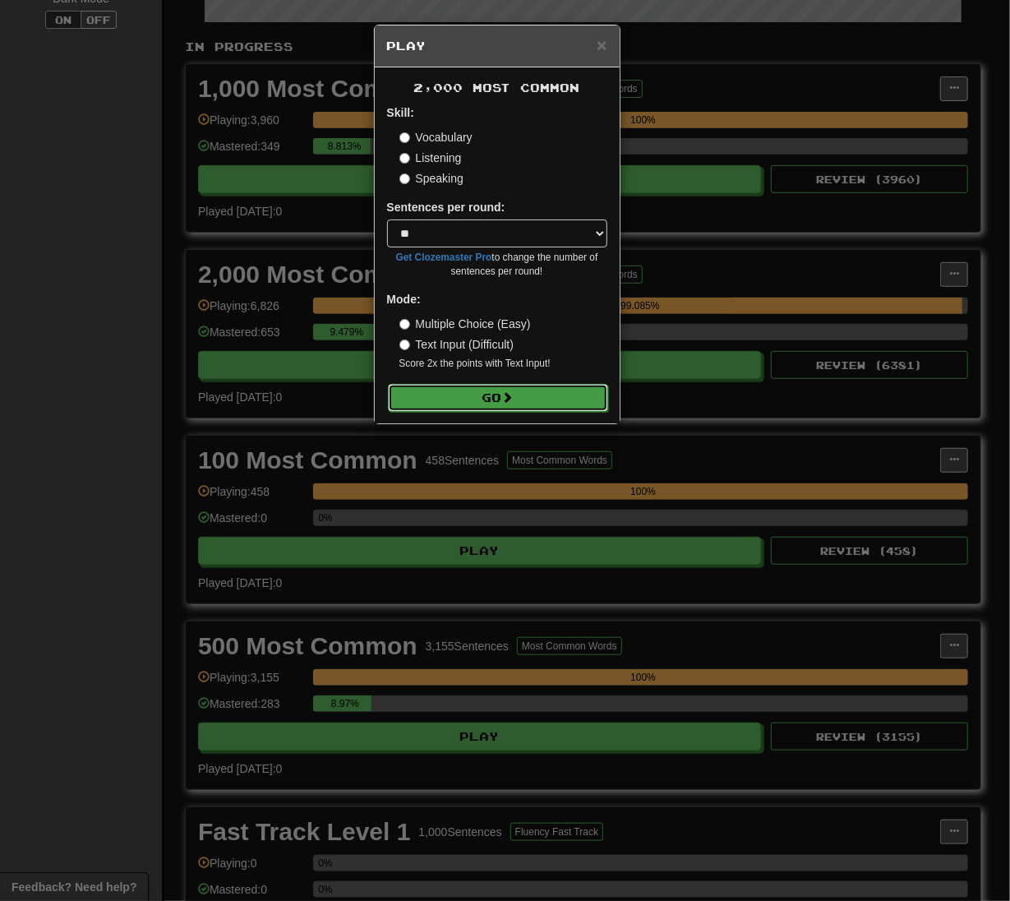
click at [564, 396] on button "Go" at bounding box center [498, 398] width 220 height 28
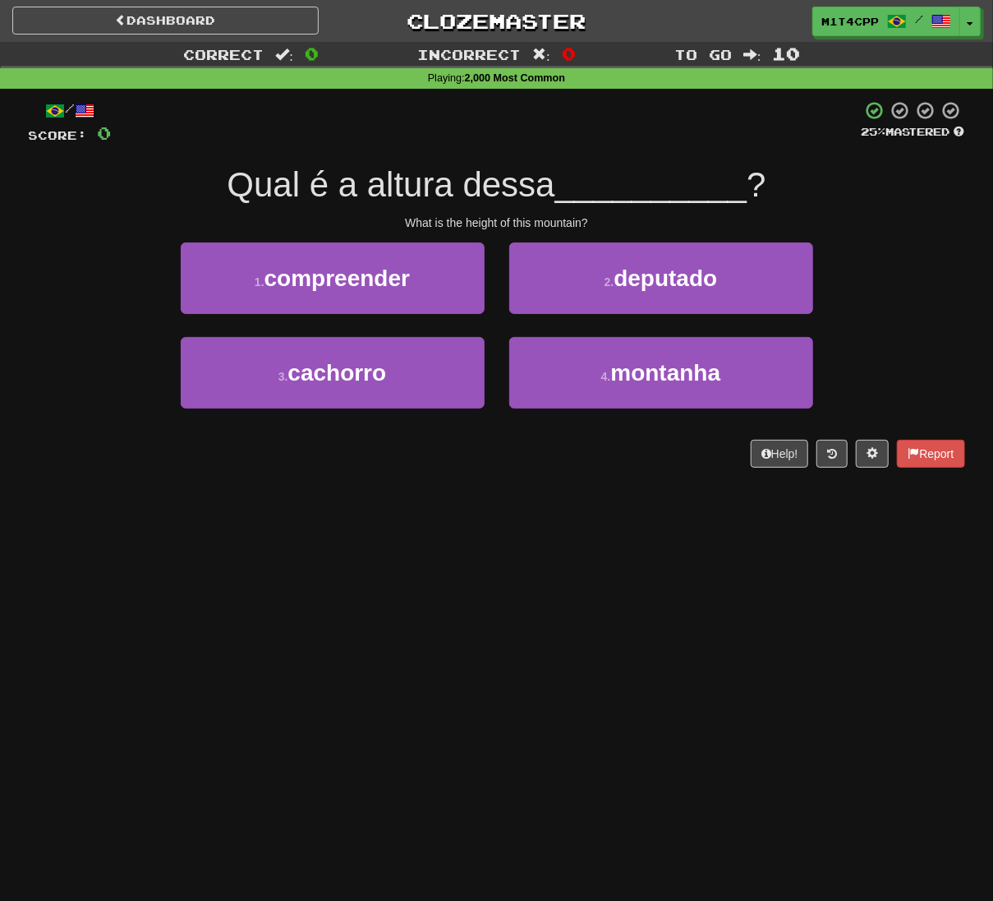
click at [445, 551] on div "Dashboard Clozemaster m1t4cpp / Toggle Dropdown Dashboard Leaderboard Activity …" at bounding box center [496, 450] width 993 height 901
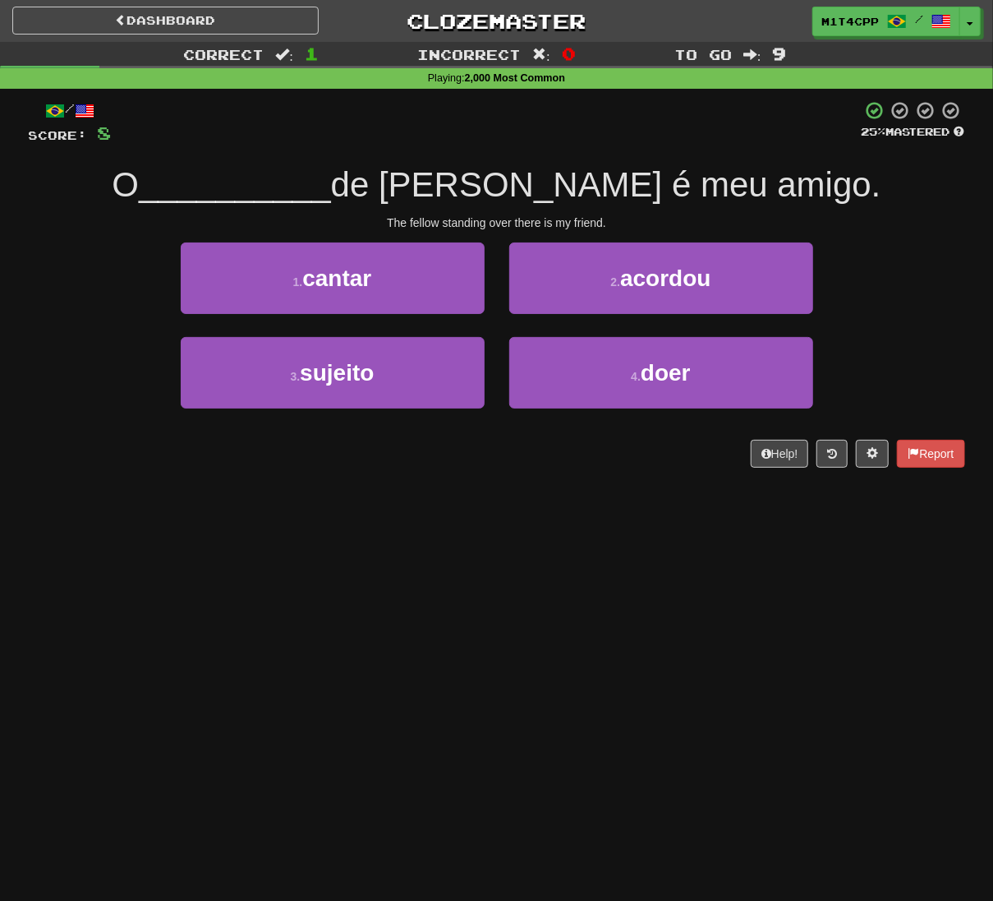
click at [422, 481] on div "/ Score: 8 25 % Mastered O __________ de [PERSON_NAME] é meu amigo. The fellow …" at bounding box center [497, 290] width 937 height 402
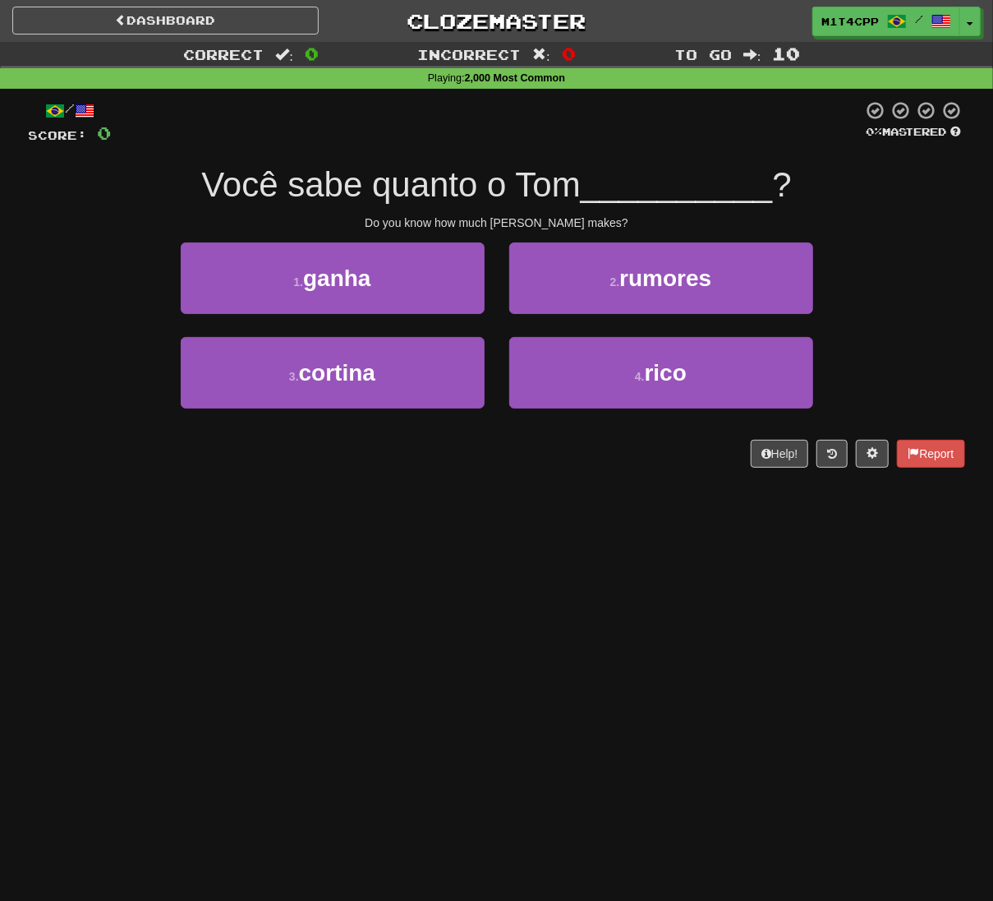
click at [608, 567] on div "Dashboard Clozemaster m1t4cpp / Toggle Dropdown Dashboard Leaderboard Activity …" at bounding box center [496, 450] width 993 height 901
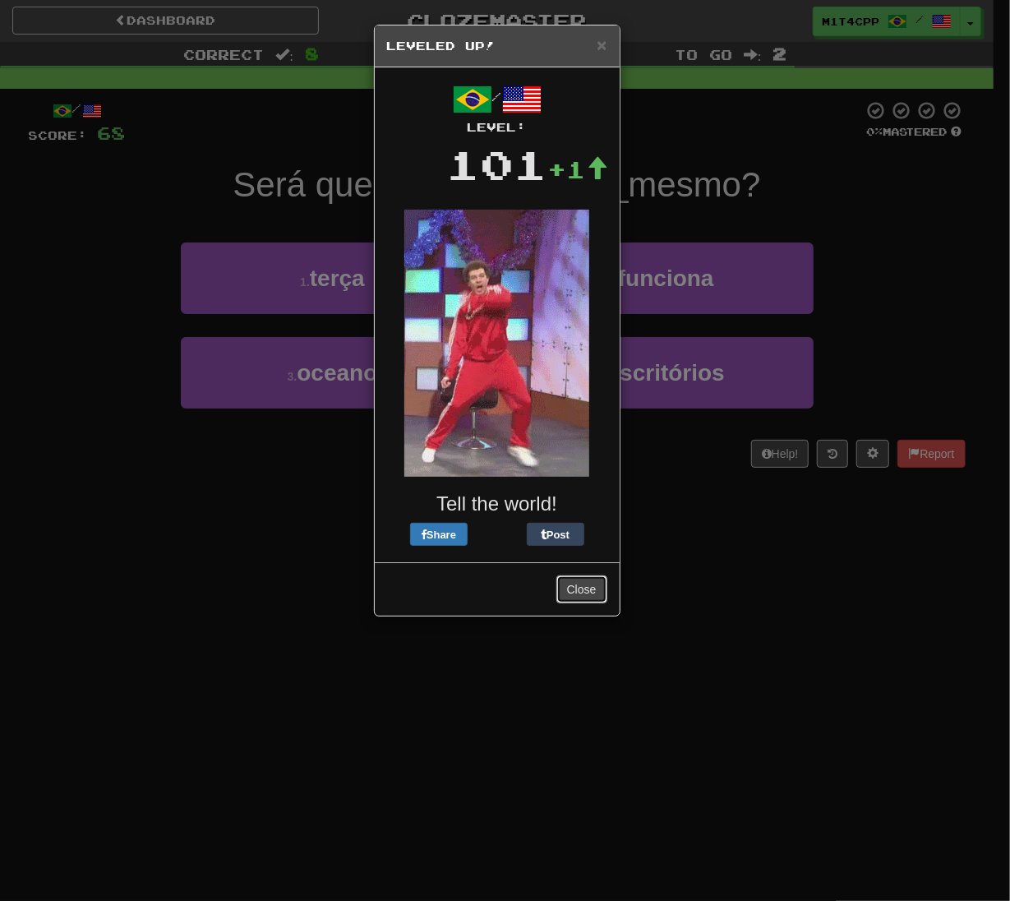
click at [580, 592] on button "Close" at bounding box center [581, 589] width 51 height 28
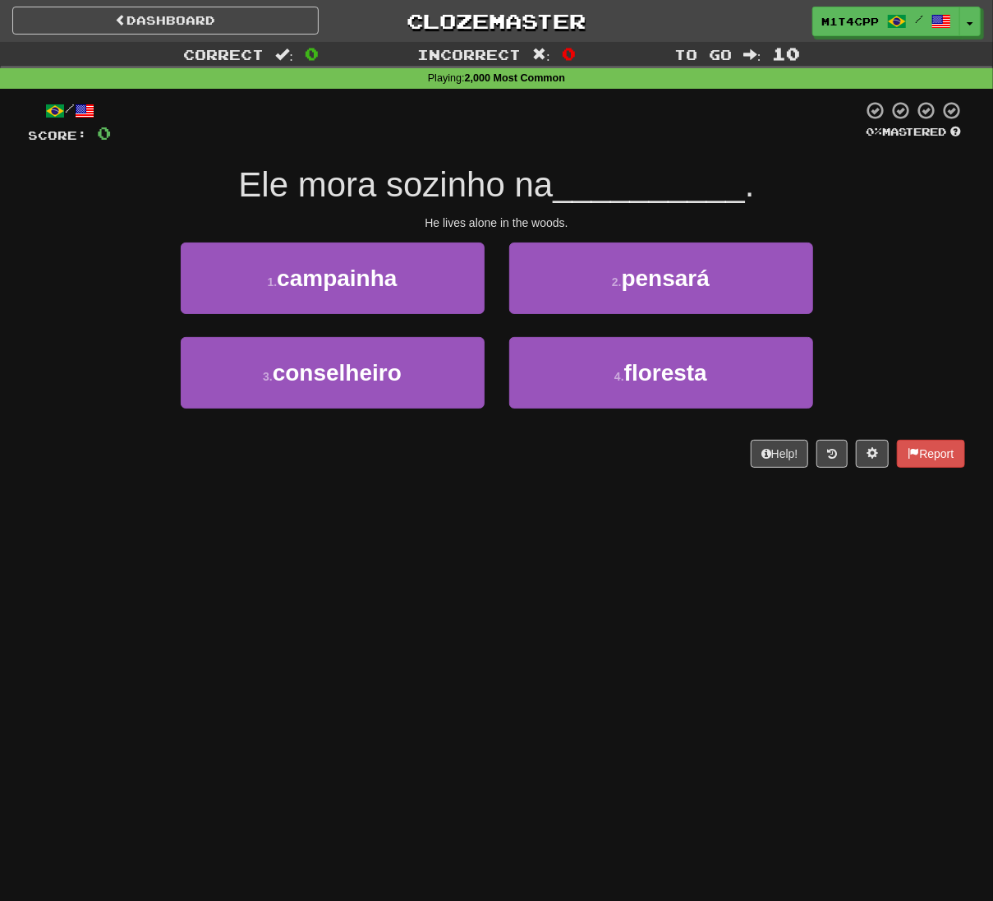
click at [497, 556] on div "Dashboard Clozemaster m1t4cpp / Toggle Dropdown Dashboard Leaderboard Activity …" at bounding box center [496, 450] width 993 height 901
click at [356, 681] on div "Dashboard Clozemaster m1t4cpp / Toggle Dropdown Dashboard Leaderboard Activity …" at bounding box center [496, 450] width 993 height 901
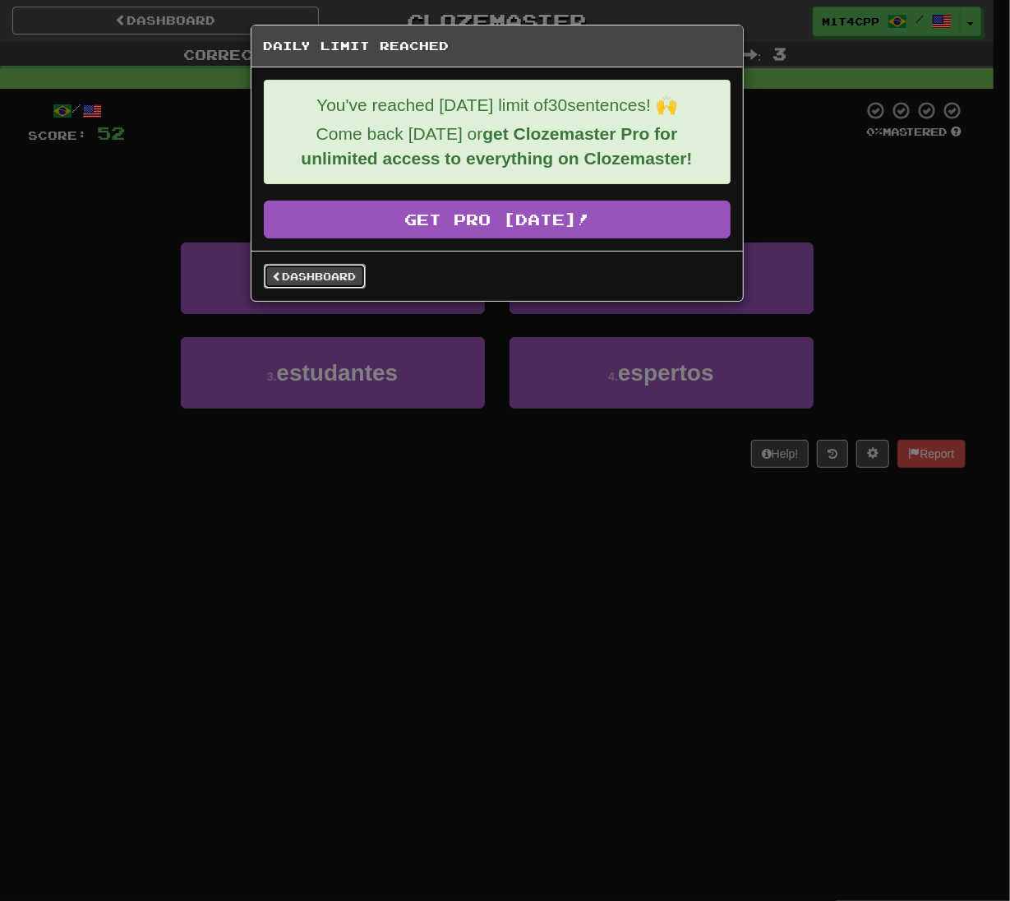
click at [296, 271] on link "Dashboard" at bounding box center [315, 276] width 102 height 25
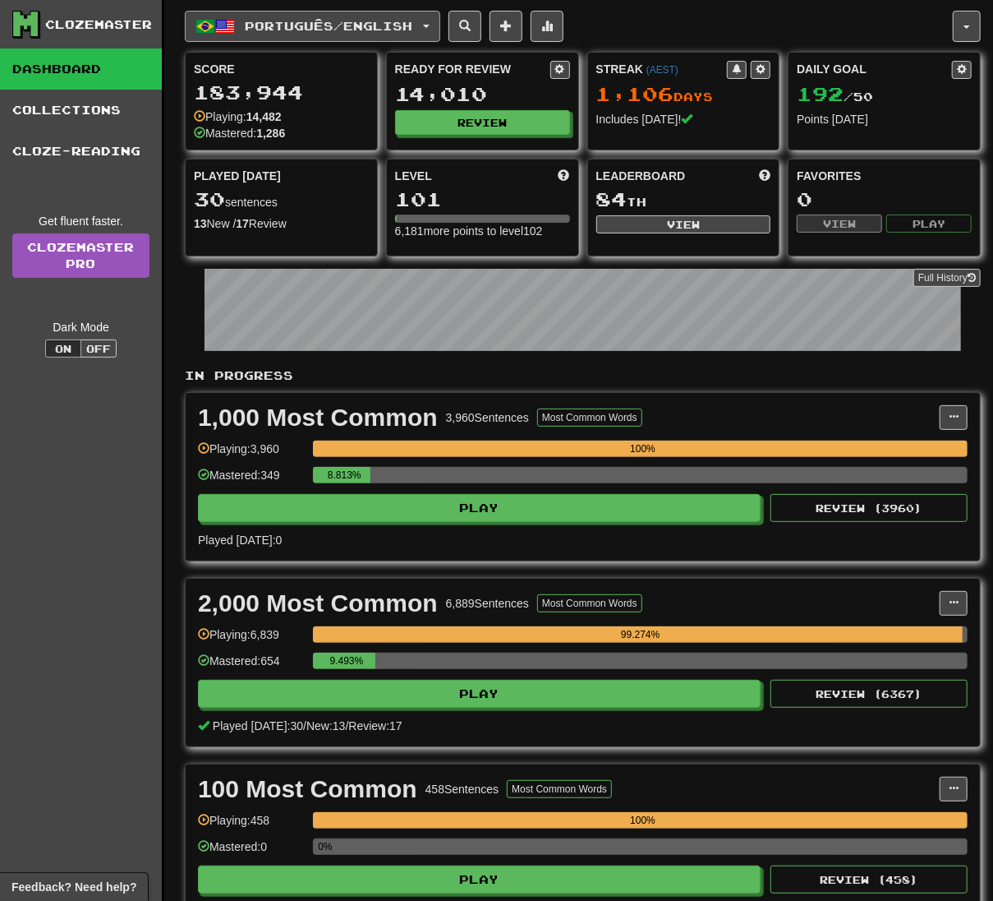
click at [362, 28] on span "Português / English" at bounding box center [330, 26] width 168 height 14
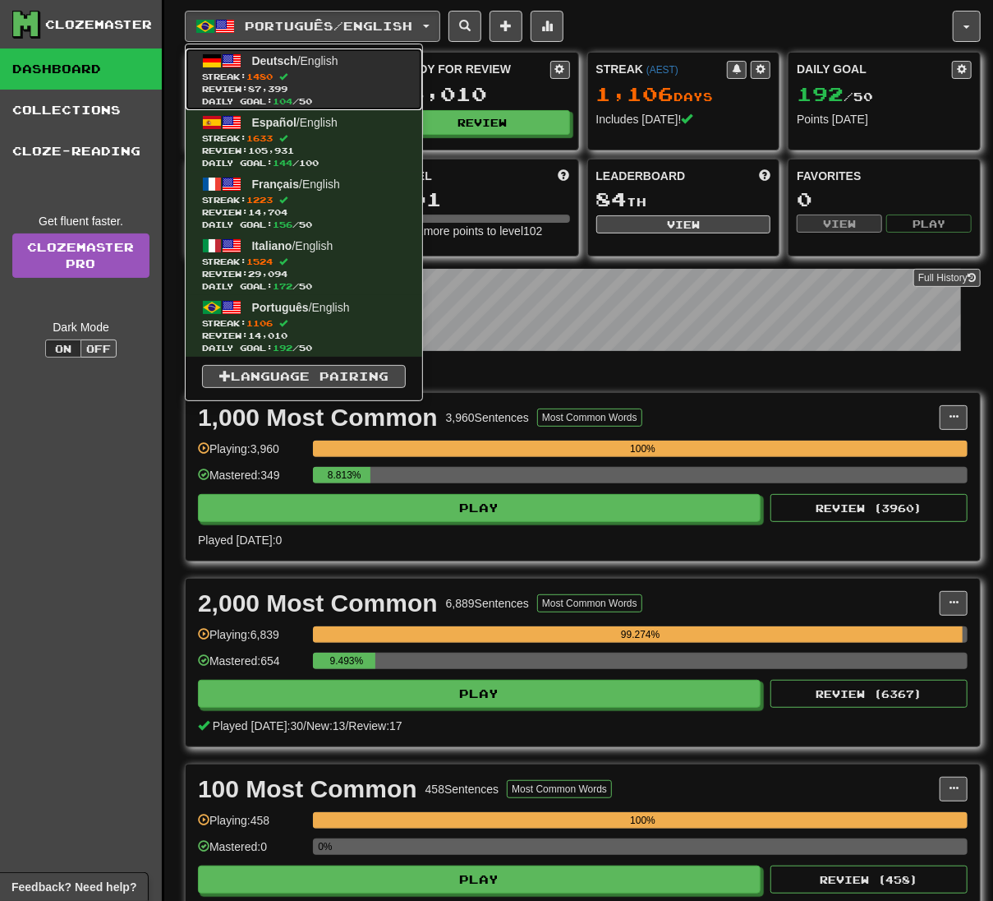
click at [372, 67] on link "Deutsch / English Streak: 1480 Review: 87,399 Daily Goal: 104 / 50" at bounding box center [304, 79] width 237 height 62
